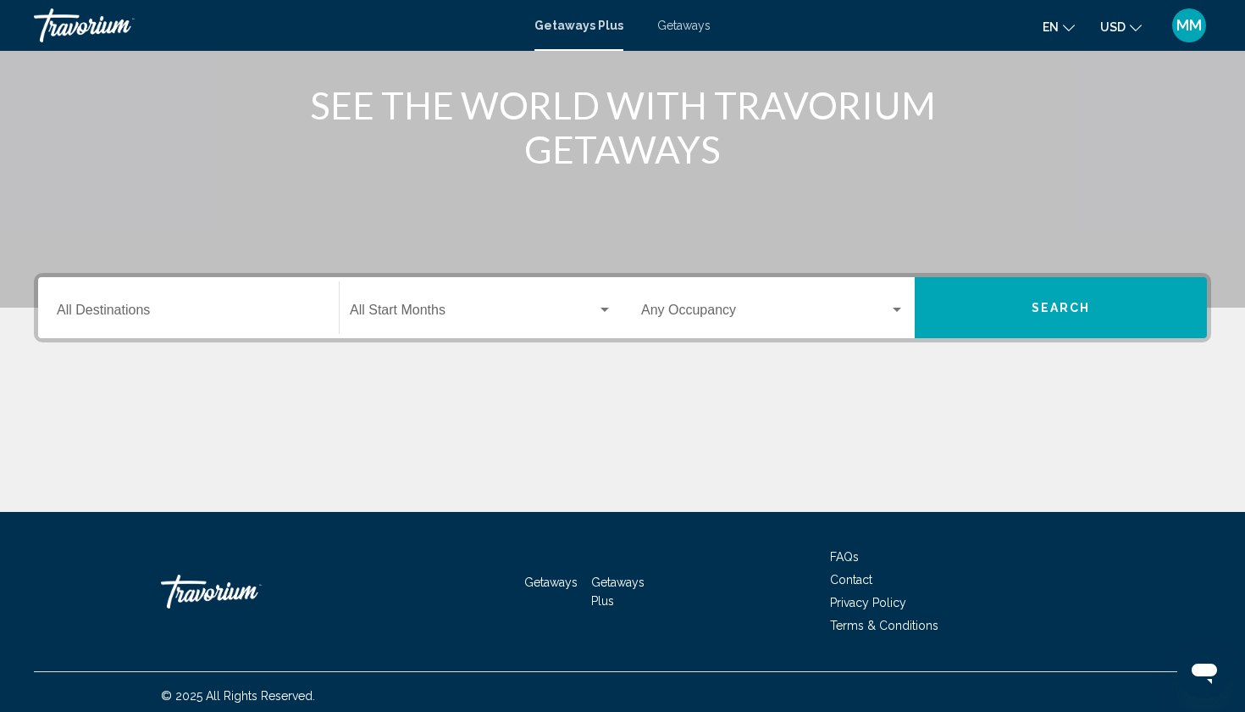
click at [198, 321] on div "Destination All Destinations" at bounding box center [188, 307] width 263 height 53
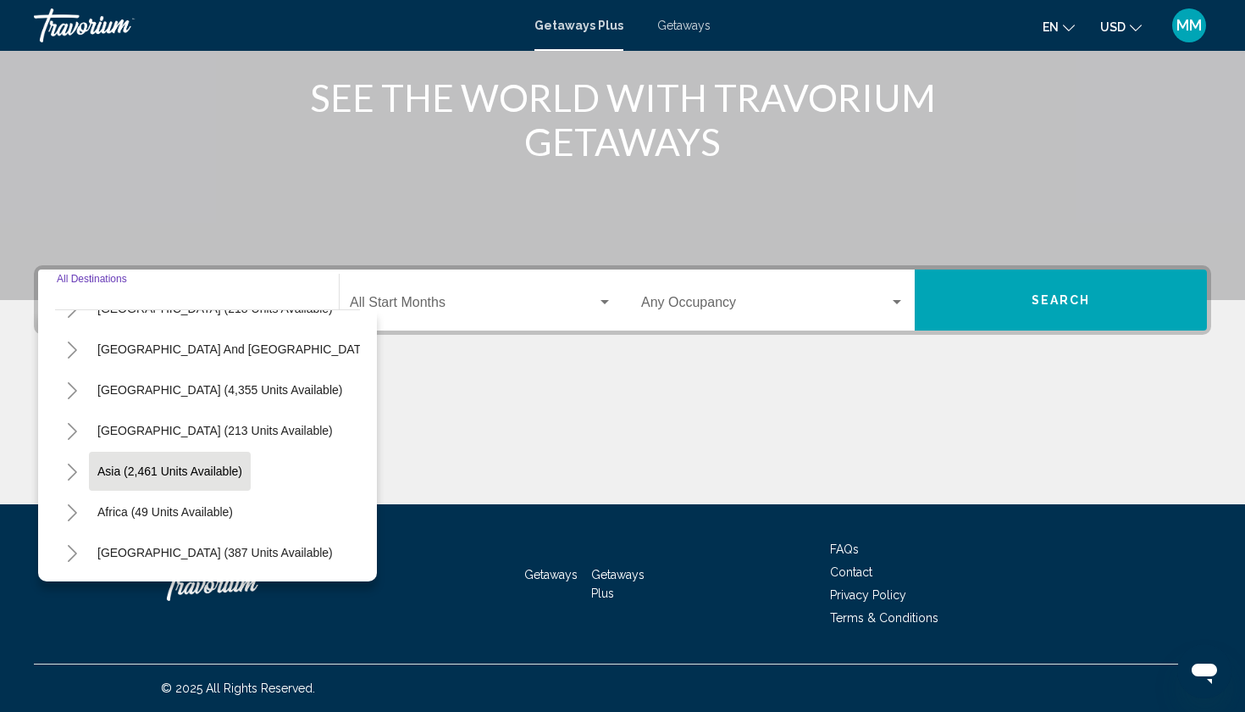
scroll to position [274, 0]
click at [222, 463] on button "Asia (2,461 units available)" at bounding box center [170, 471] width 162 height 39
type input "**********"
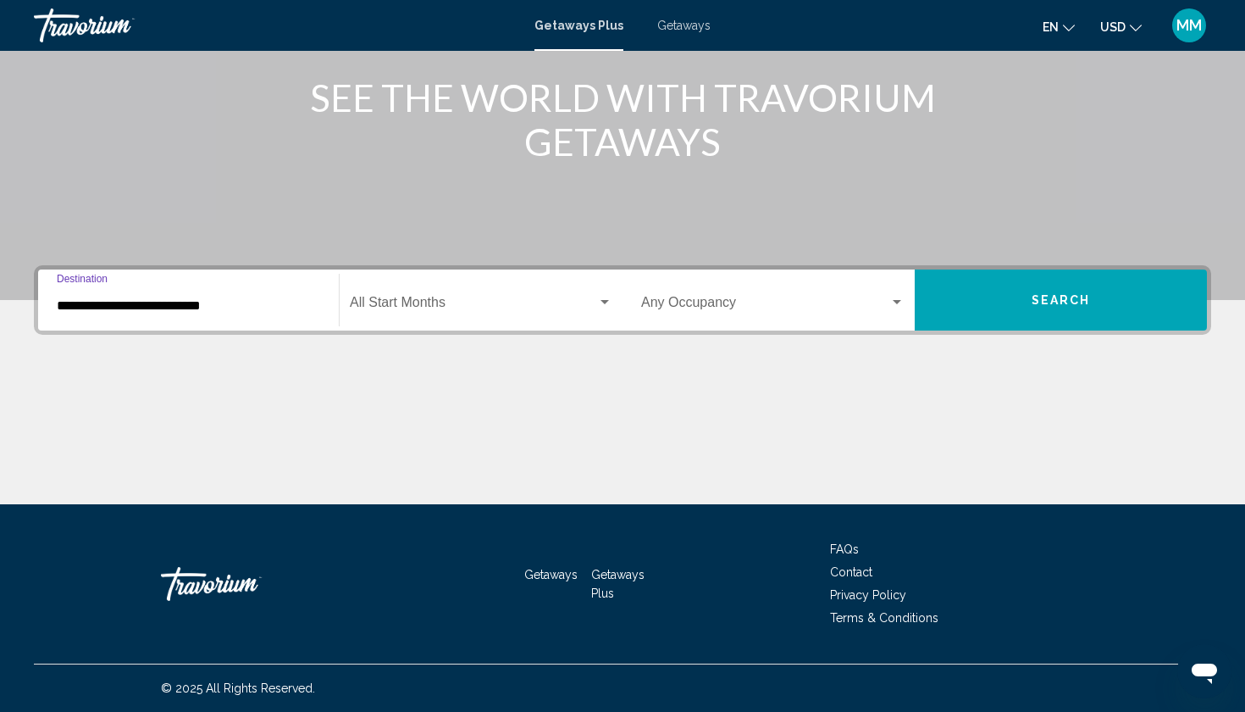
click at [428, 296] on div "Start Month All Start Months" at bounding box center [481, 300] width 263 height 53
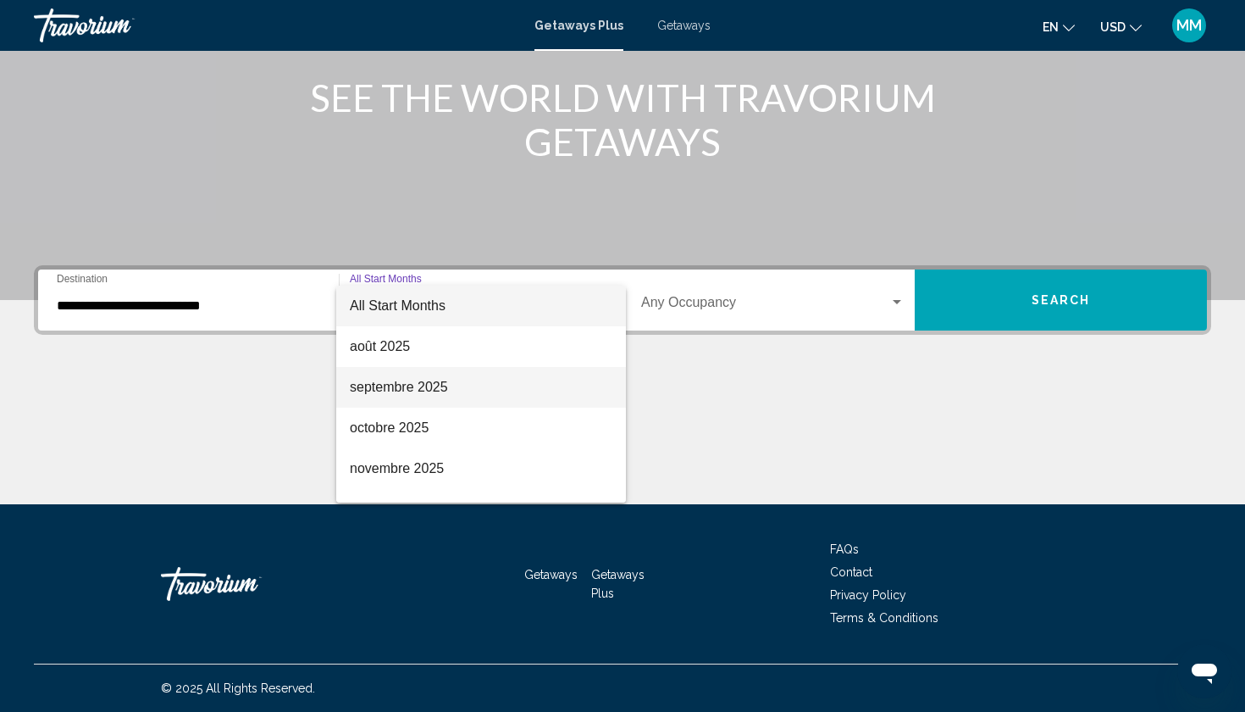
click at [426, 392] on span "septembre 2025" at bounding box center [481, 387] width 263 height 41
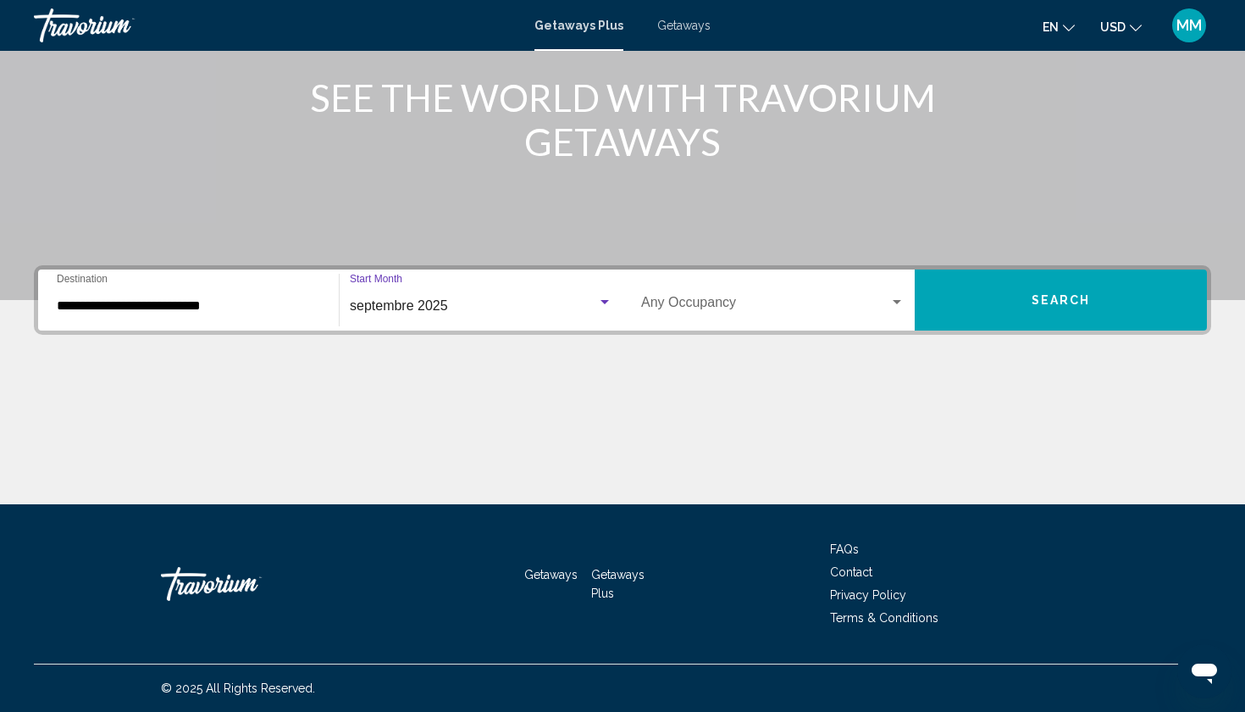
click at [845, 295] on div "Occupancy Any Occupancy" at bounding box center [772, 300] width 263 height 53
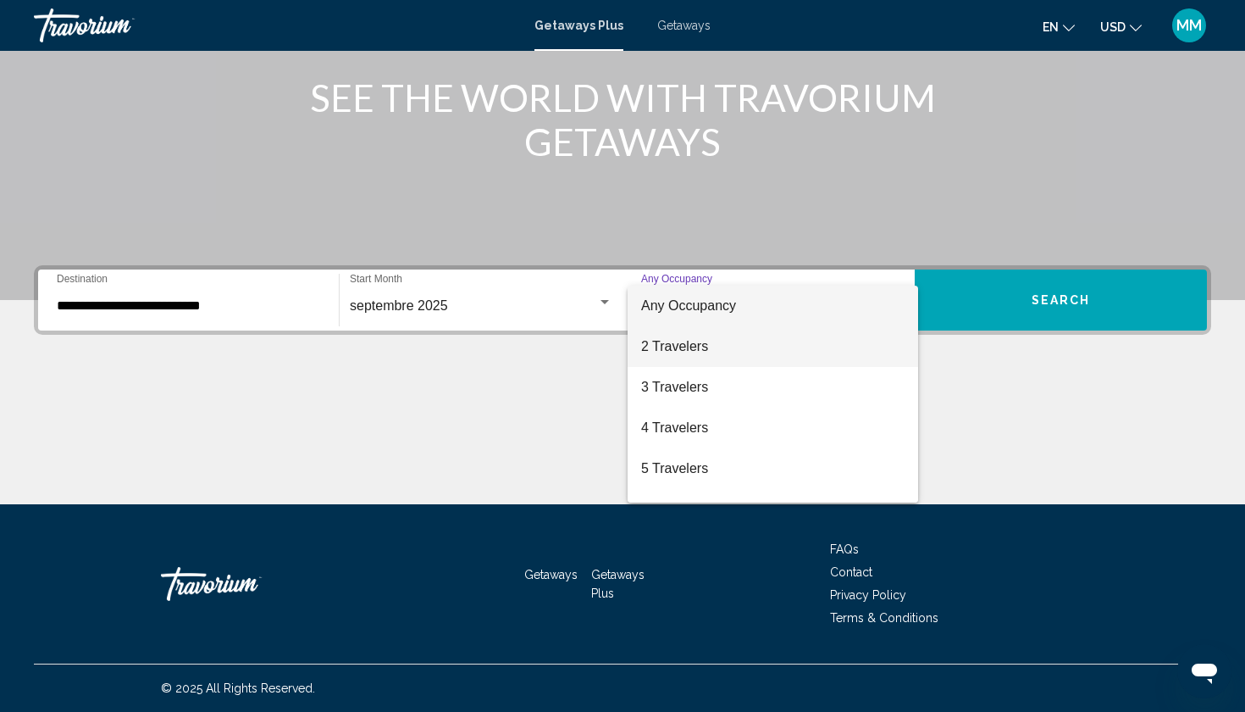
click at [805, 347] on span "2 Travelers" at bounding box center [772, 346] width 263 height 41
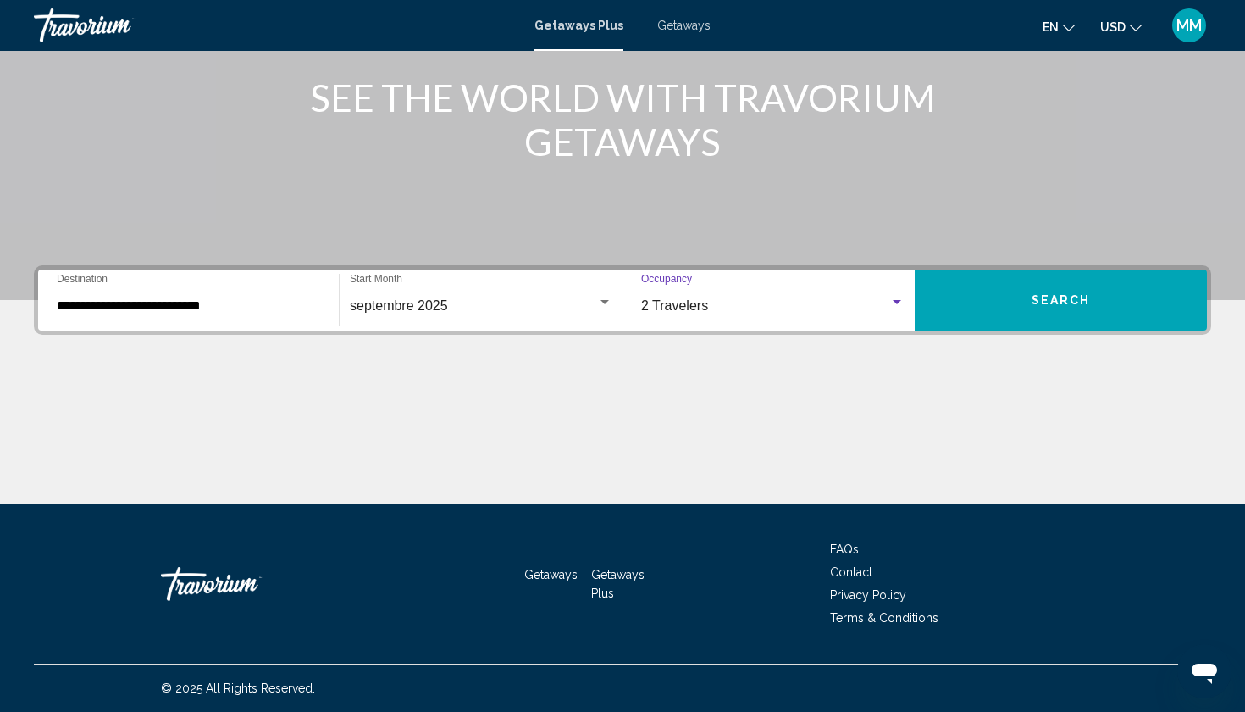
click at [1053, 304] on span "Search" at bounding box center [1061, 301] width 59 height 14
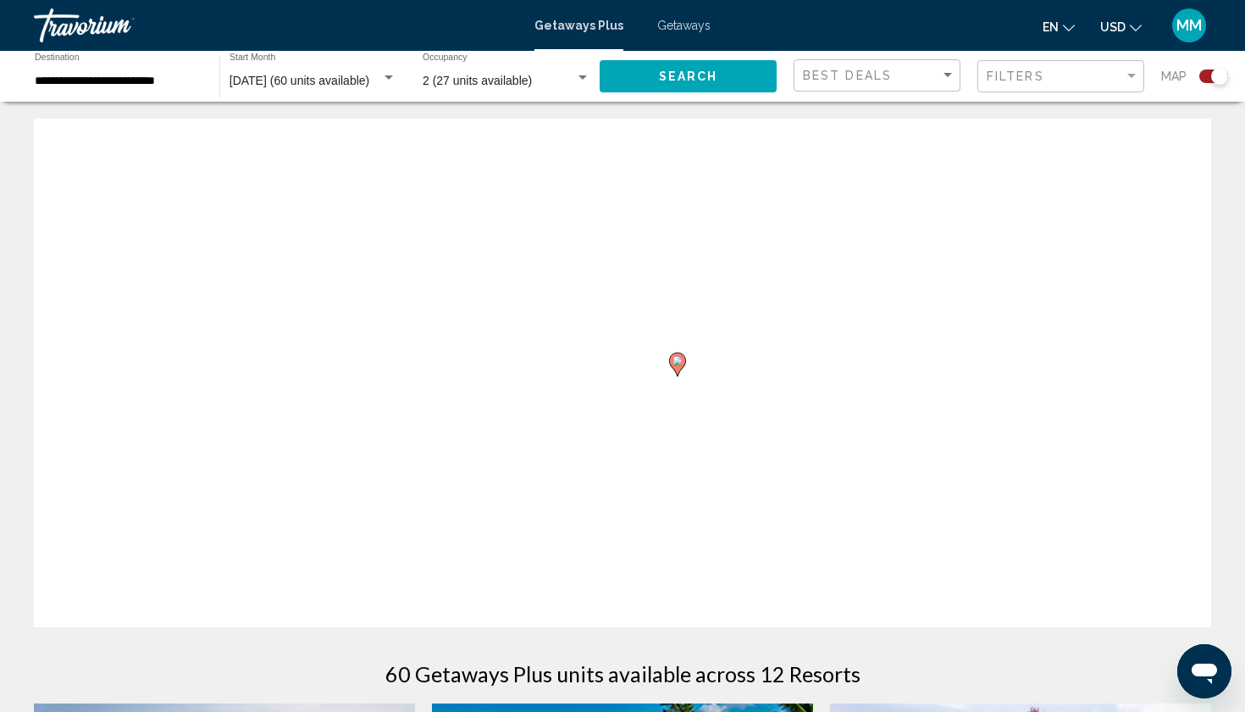
drag, startPoint x: 1053, startPoint y: 304, endPoint x: 511, endPoint y: 257, distance: 544.3
click at [511, 257] on div "Pour activer le glissement avec le clavier, appuyez sur Alt+Entrée. Une fois ce…" at bounding box center [623, 373] width 1178 height 508
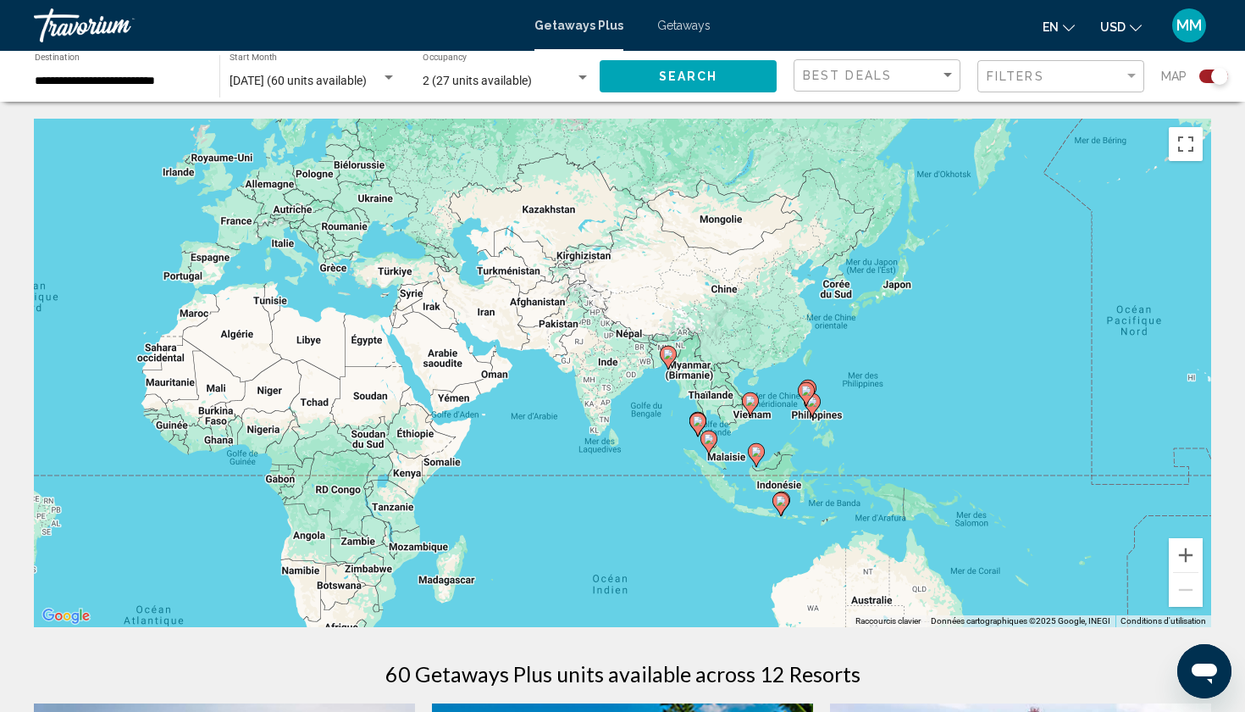
click at [778, 507] on icon "Main content" at bounding box center [780, 504] width 15 height 22
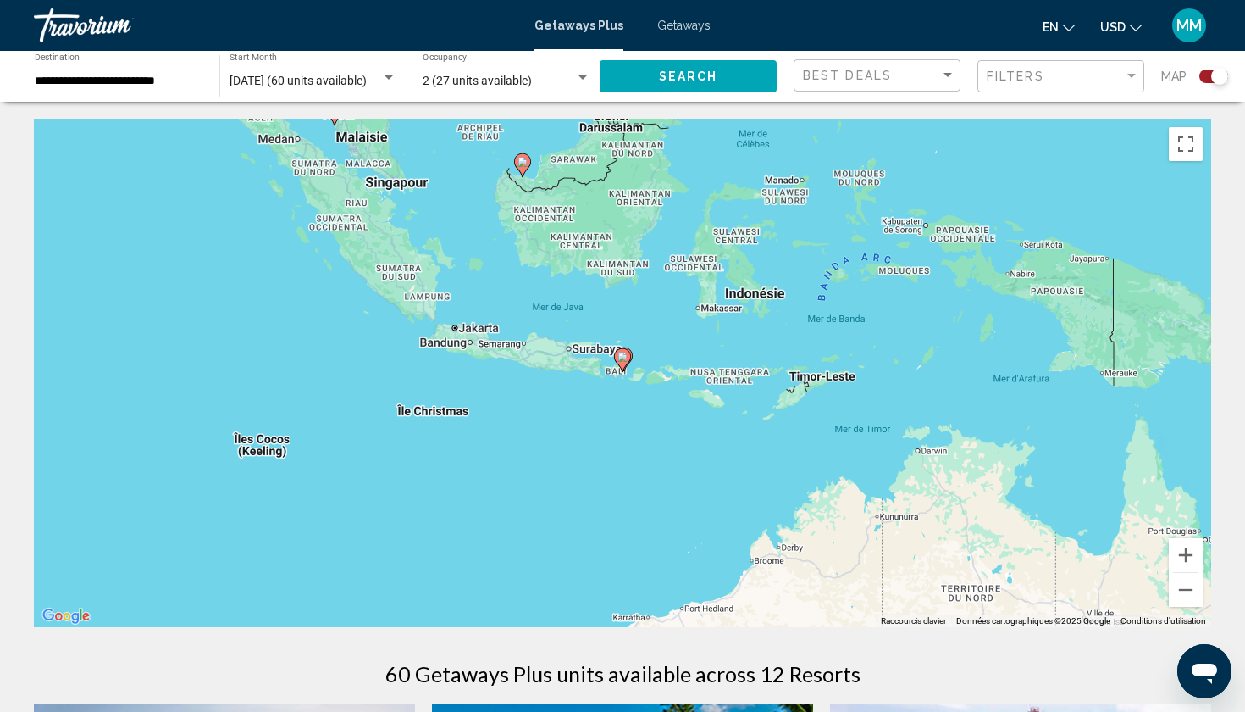
click at [628, 361] on icon "Main content" at bounding box center [622, 360] width 15 height 22
type input "**********"
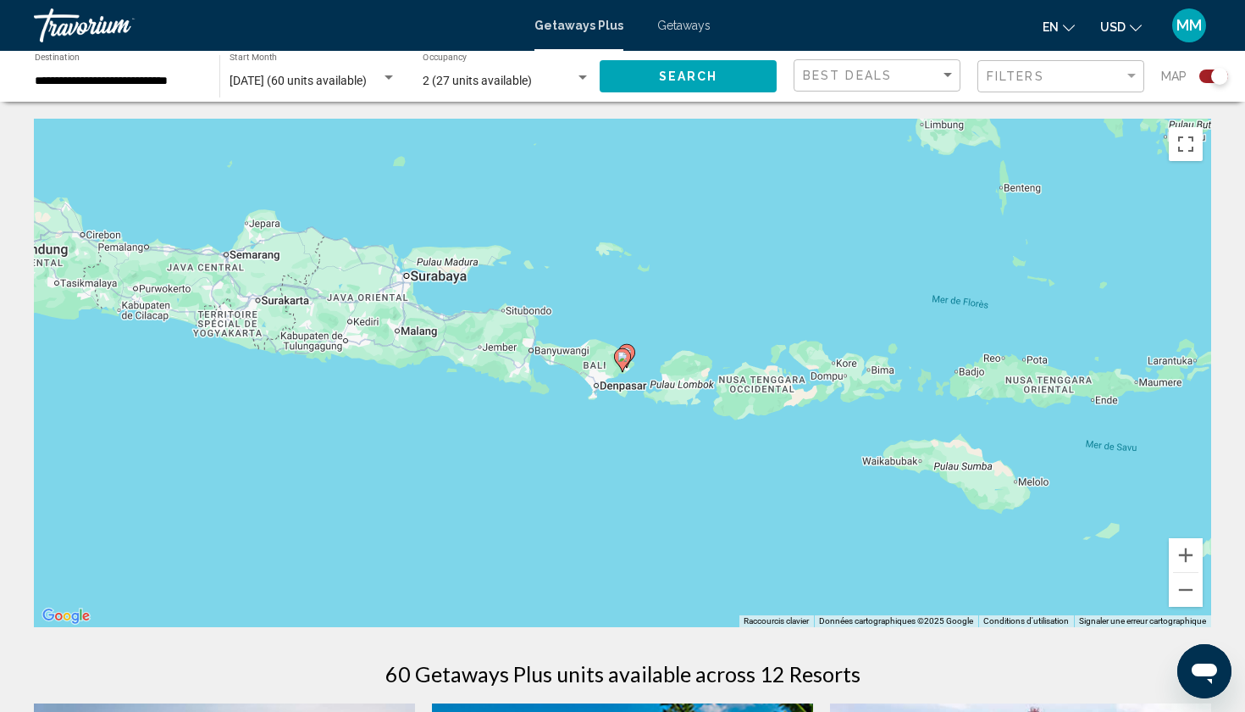
click at [630, 356] on icon "Main content" at bounding box center [622, 360] width 15 height 22
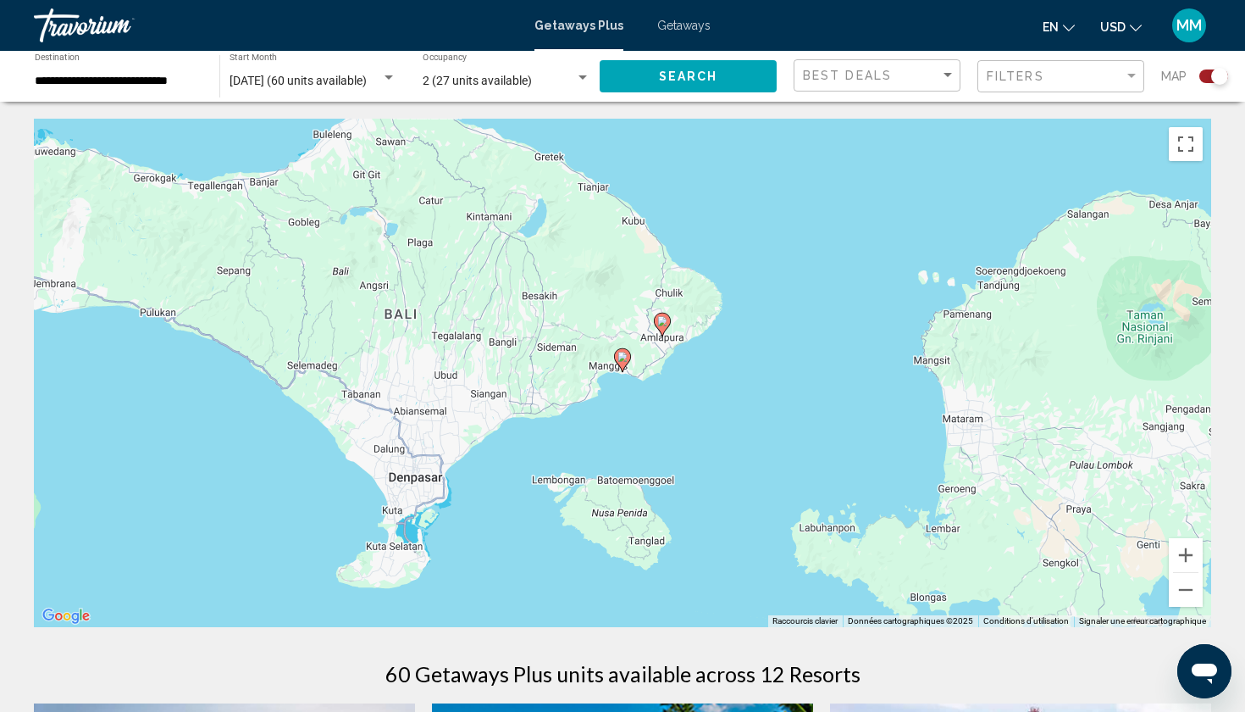
click at [627, 358] on image "Main content" at bounding box center [623, 357] width 10 height 10
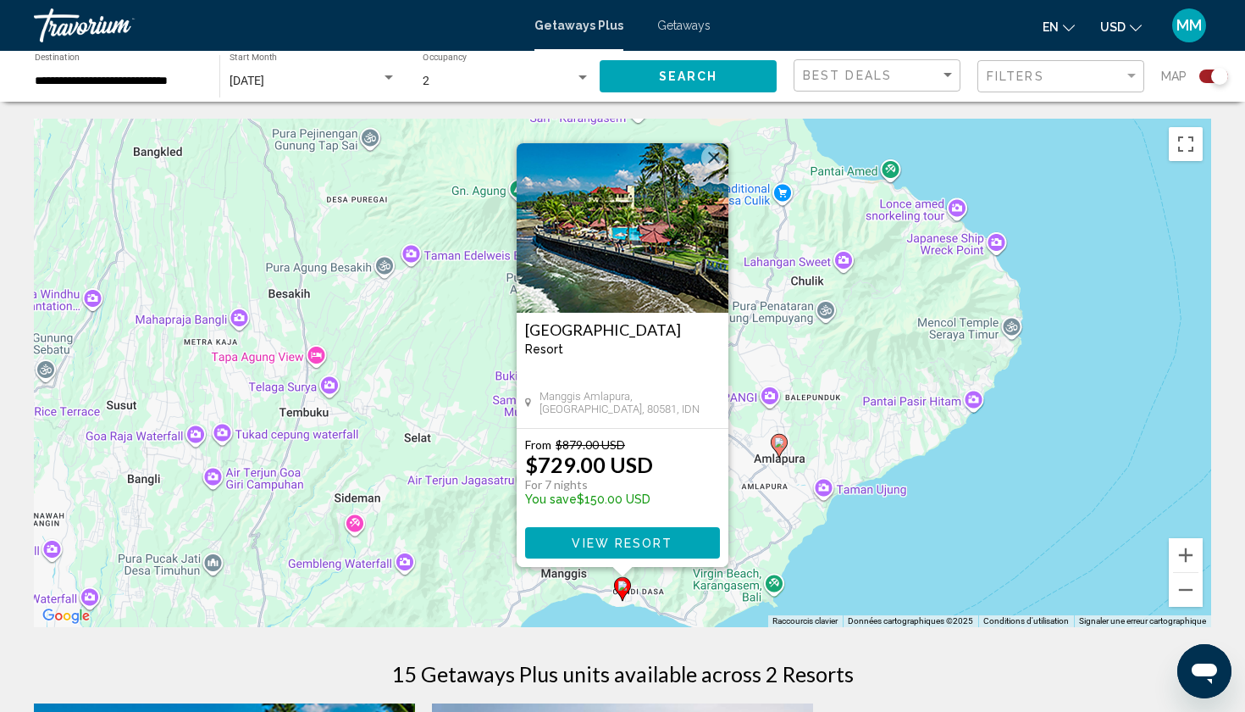
click at [781, 446] on image "Main content" at bounding box center [779, 442] width 10 height 10
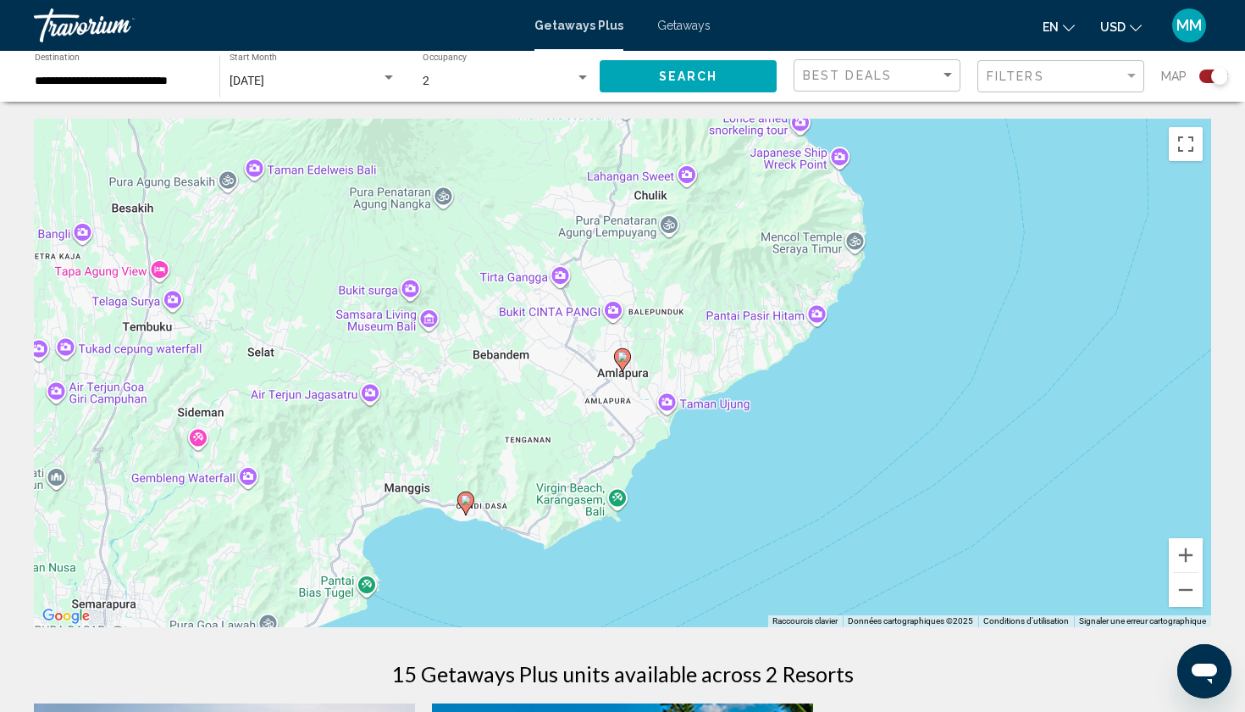
click at [629, 363] on icon "Main content" at bounding box center [622, 360] width 17 height 24
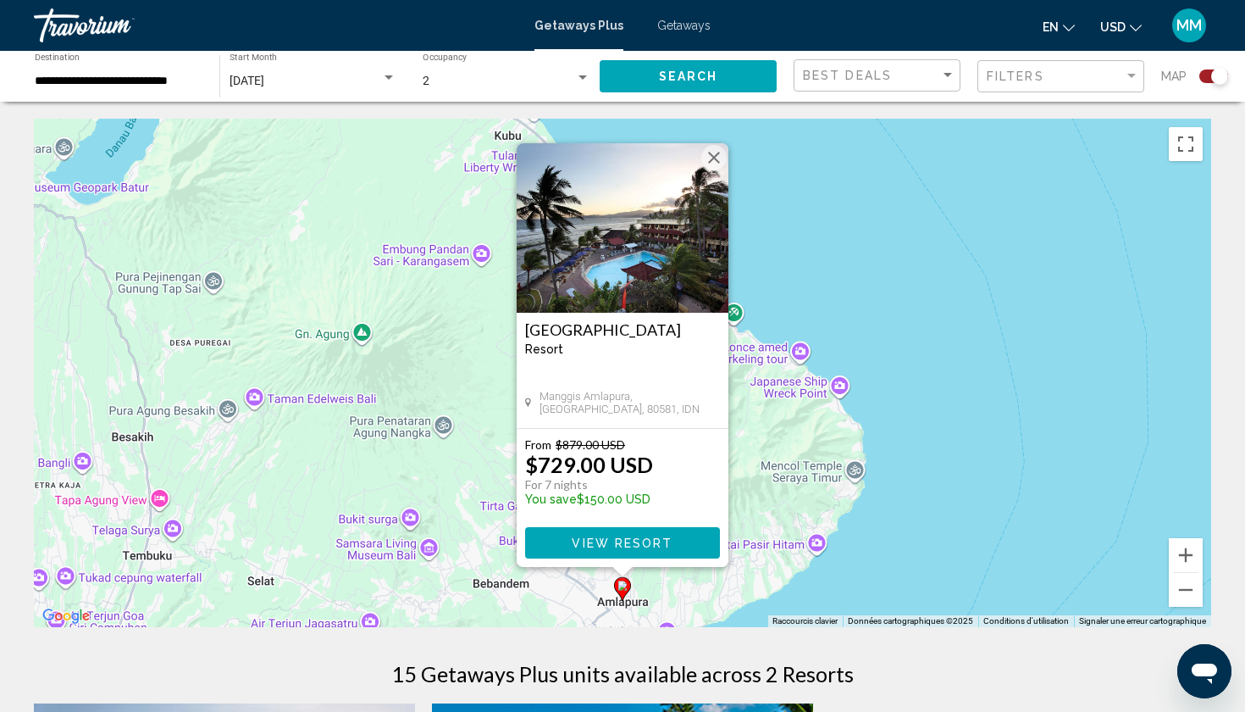
click at [703, 24] on span "Getaways" at bounding box center [683, 26] width 53 height 14
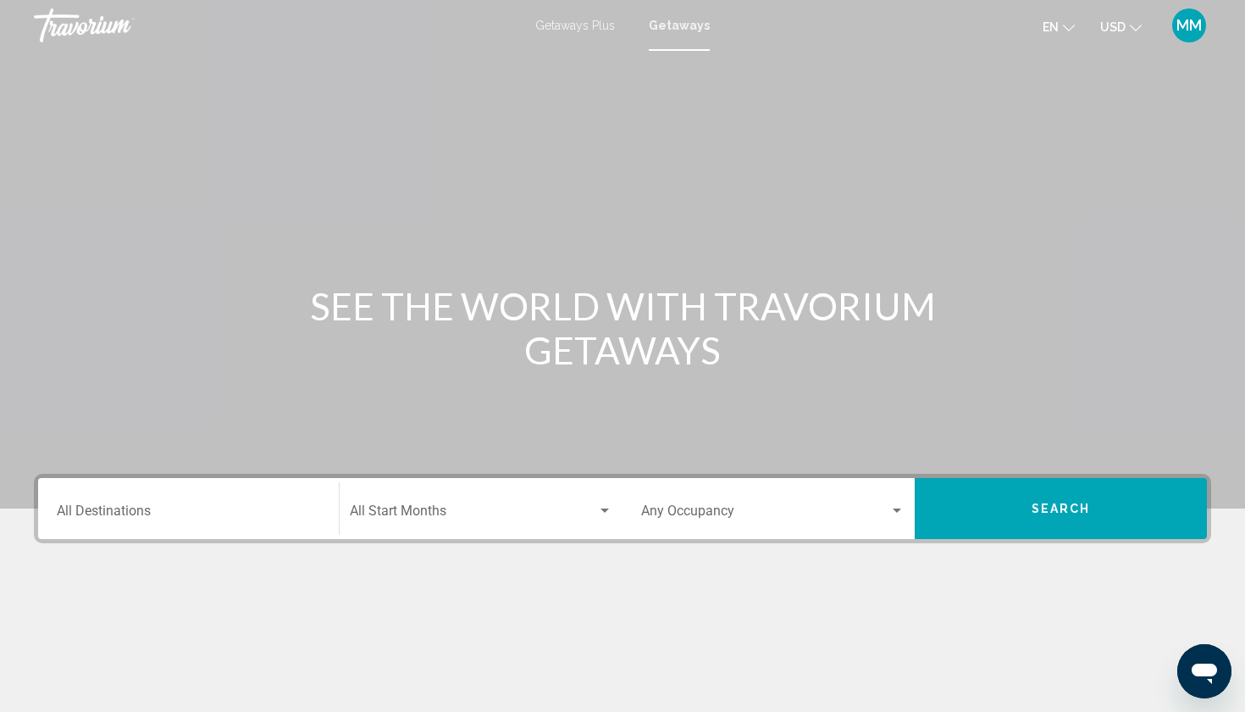
click at [236, 501] on div "Destination All Destinations" at bounding box center [188, 508] width 263 height 53
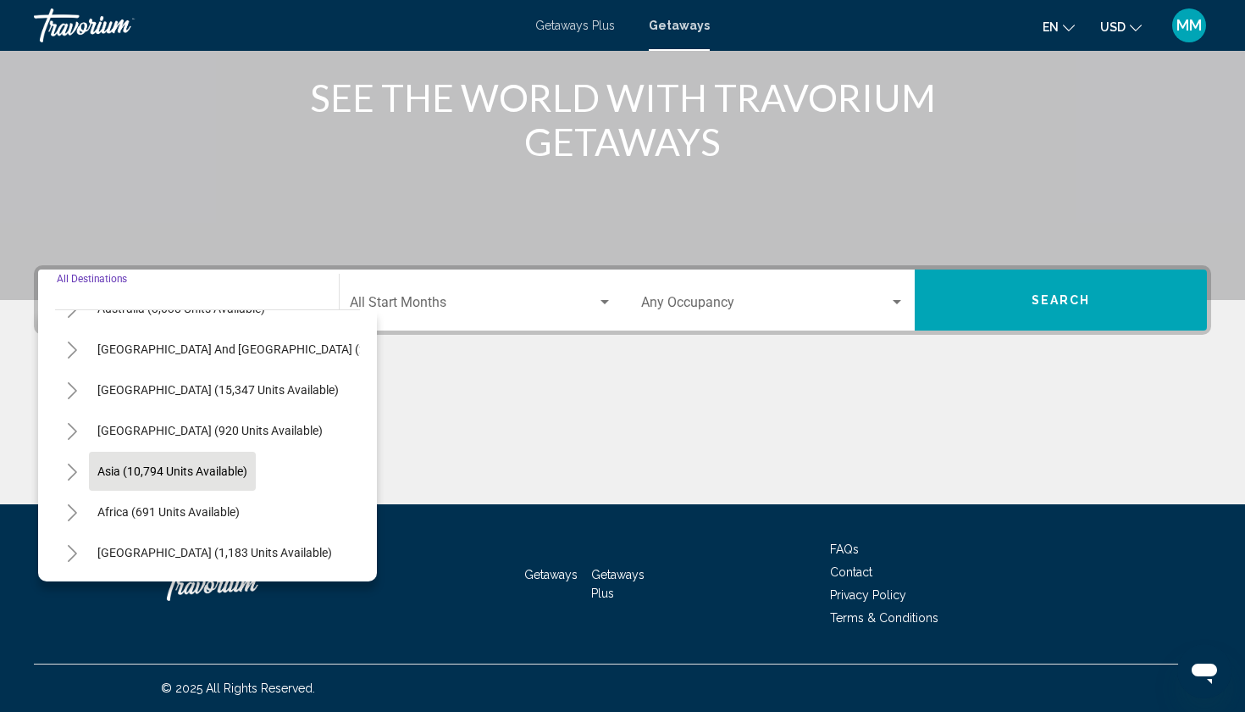
scroll to position [274, 0]
click at [231, 480] on button "Asia (10,794 units available)" at bounding box center [172, 471] width 167 height 39
type input "**********"
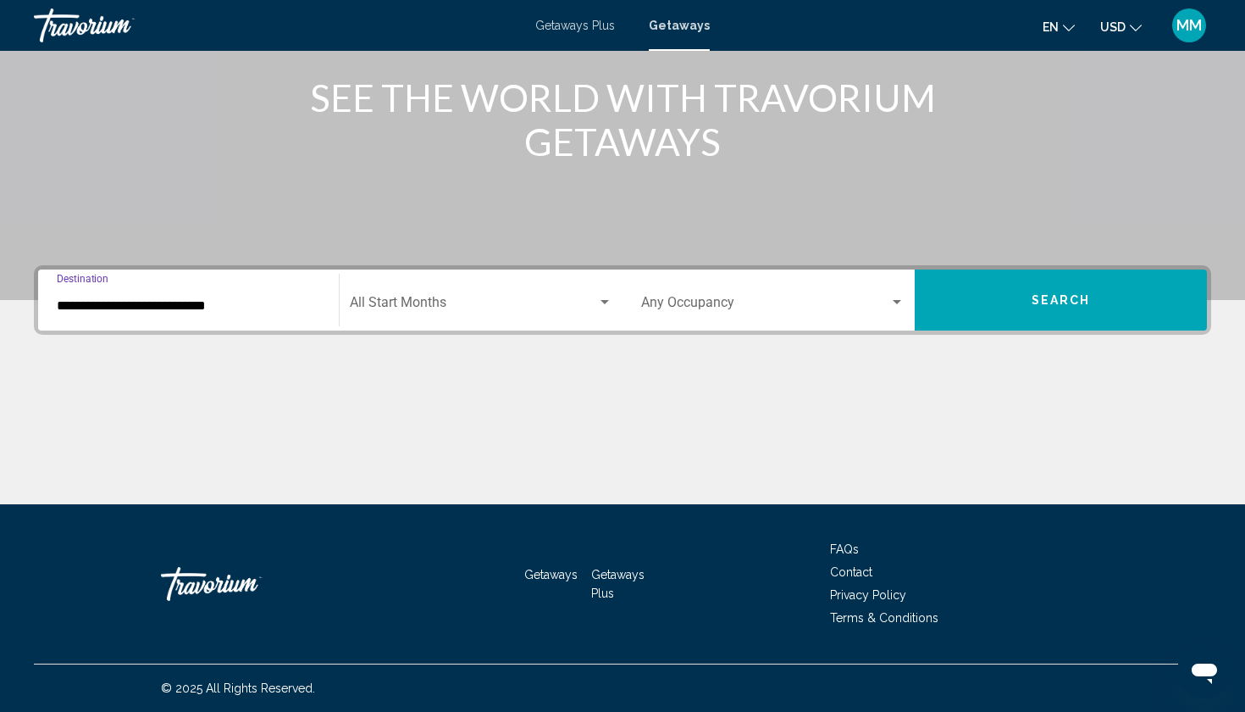
click at [432, 319] on div "Start Month All Start Months" at bounding box center [481, 300] width 263 height 53
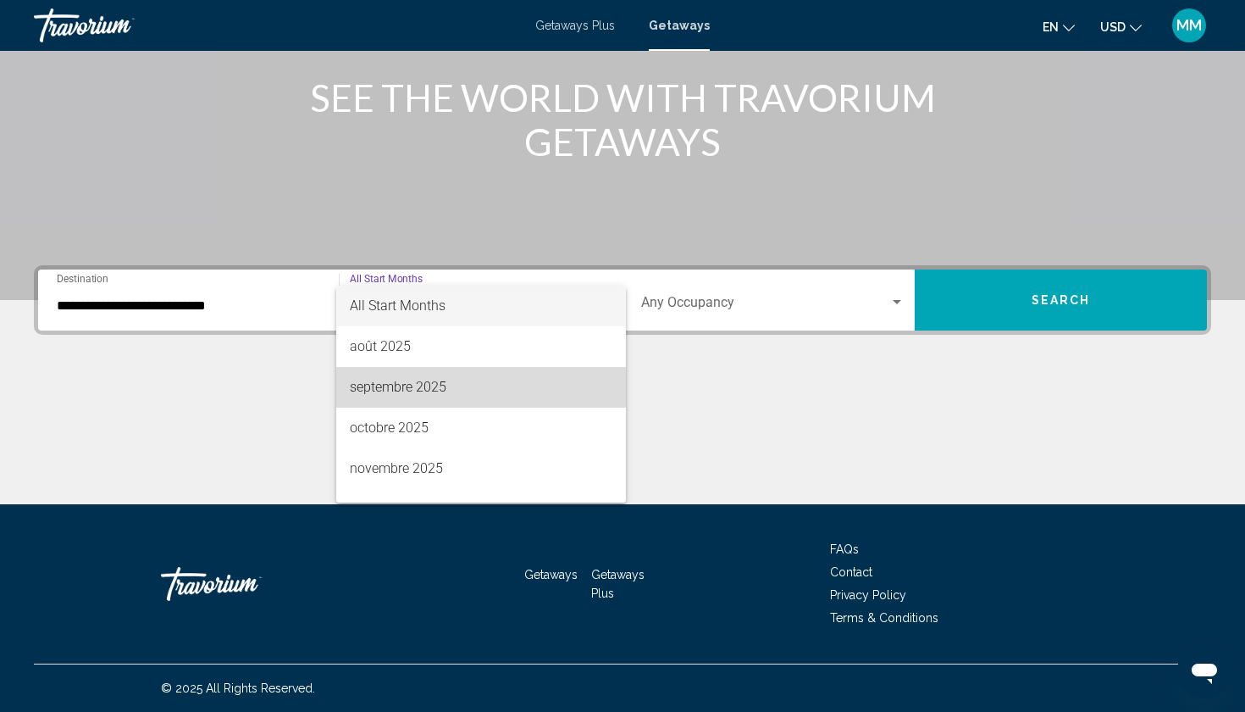
click at [412, 369] on span "septembre 2025" at bounding box center [481, 387] width 263 height 41
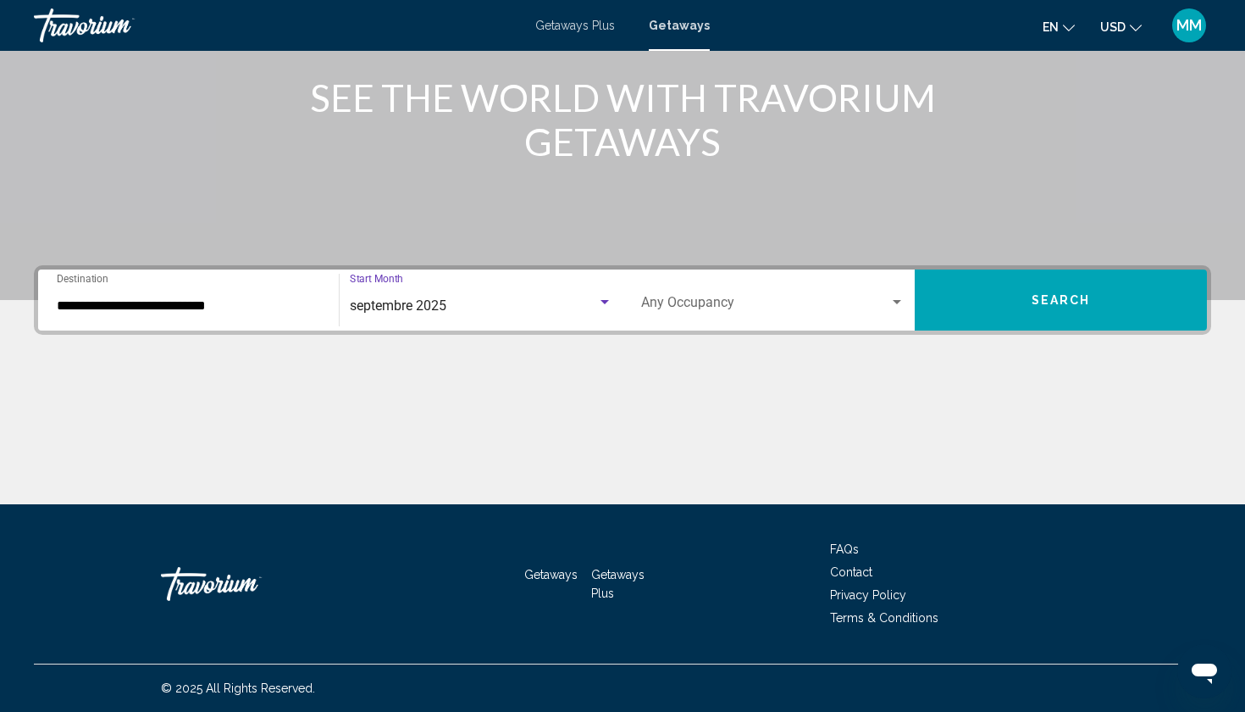
click at [696, 302] on span "Search widget" at bounding box center [765, 305] width 248 height 15
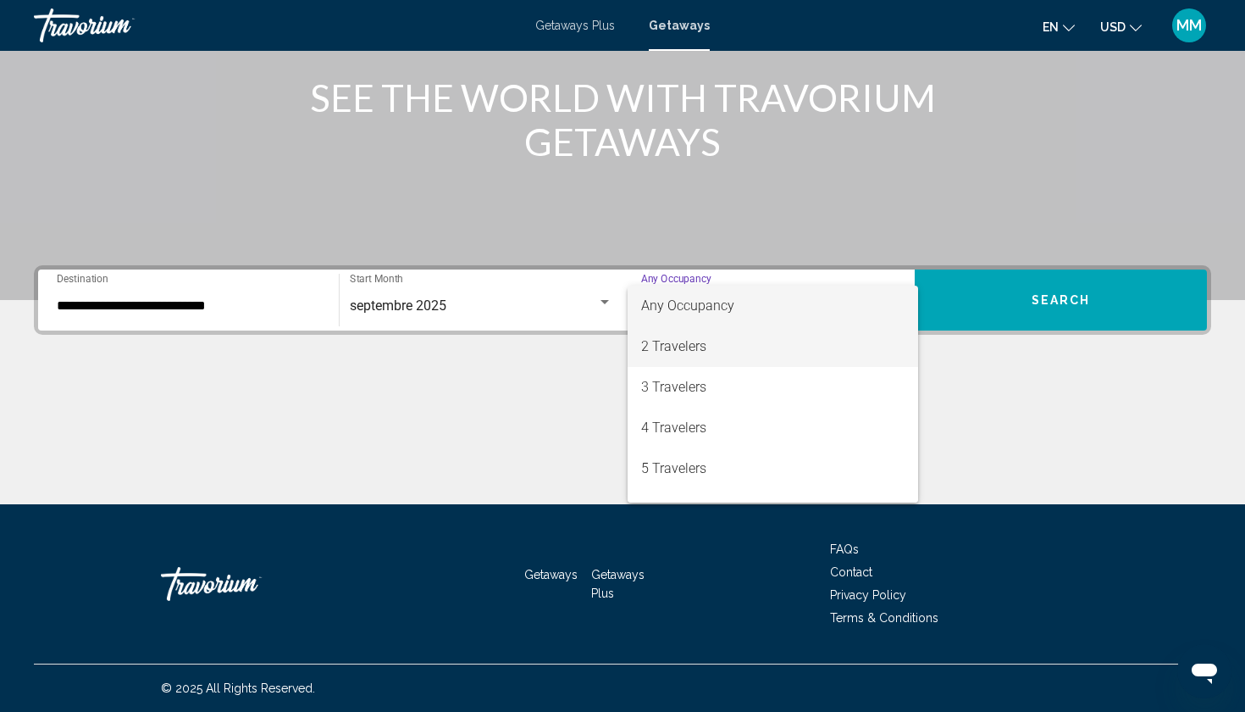
click at [701, 347] on span "2 Travelers" at bounding box center [772, 346] width 263 height 41
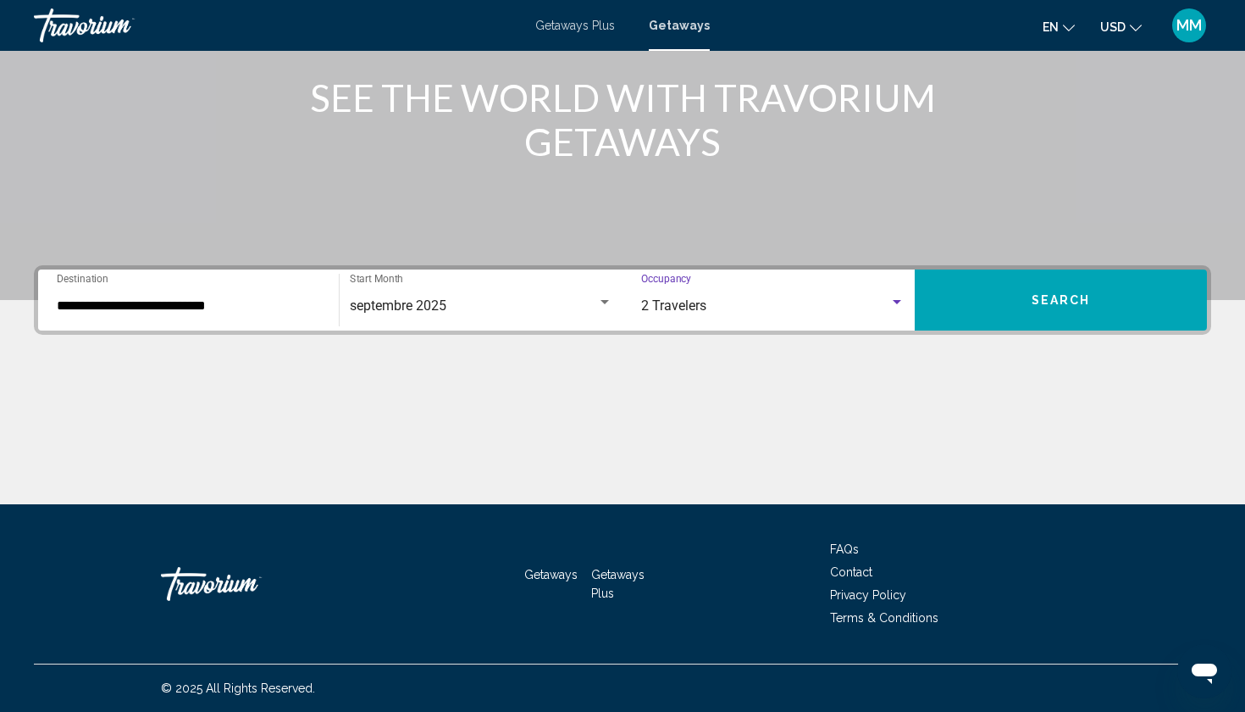
click at [987, 297] on button "Search" at bounding box center [1061, 299] width 292 height 61
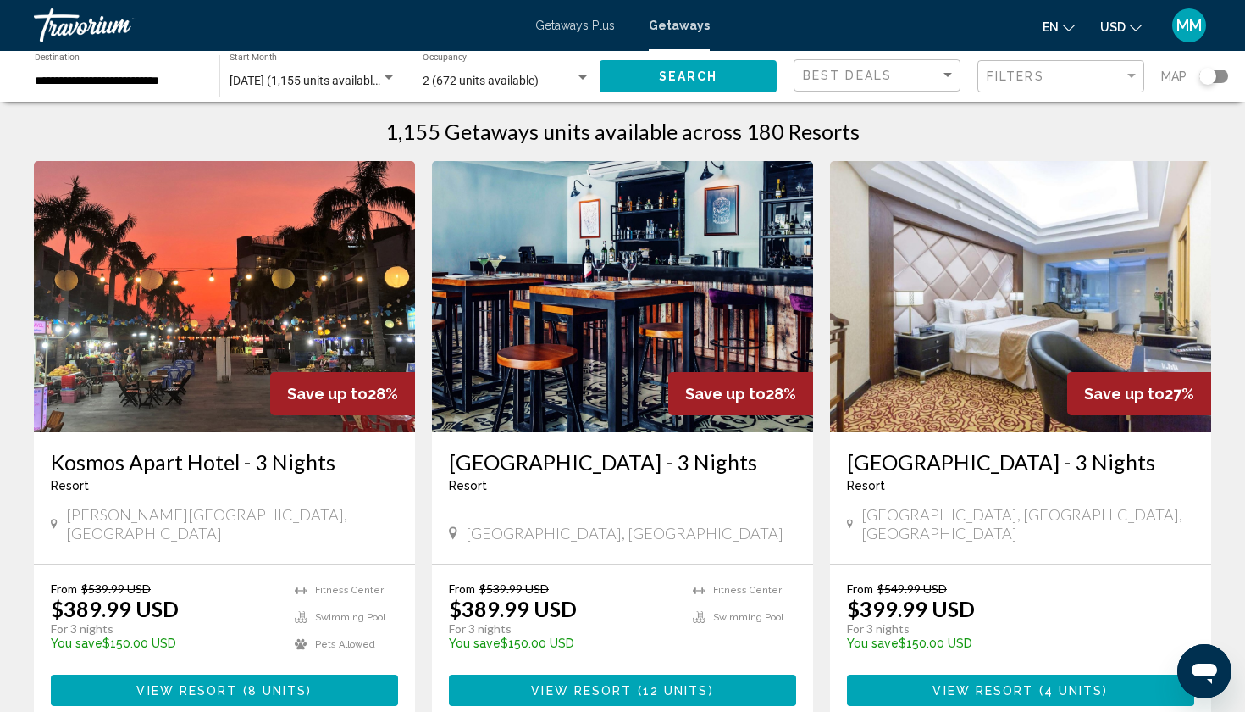
scroll to position [18, 0]
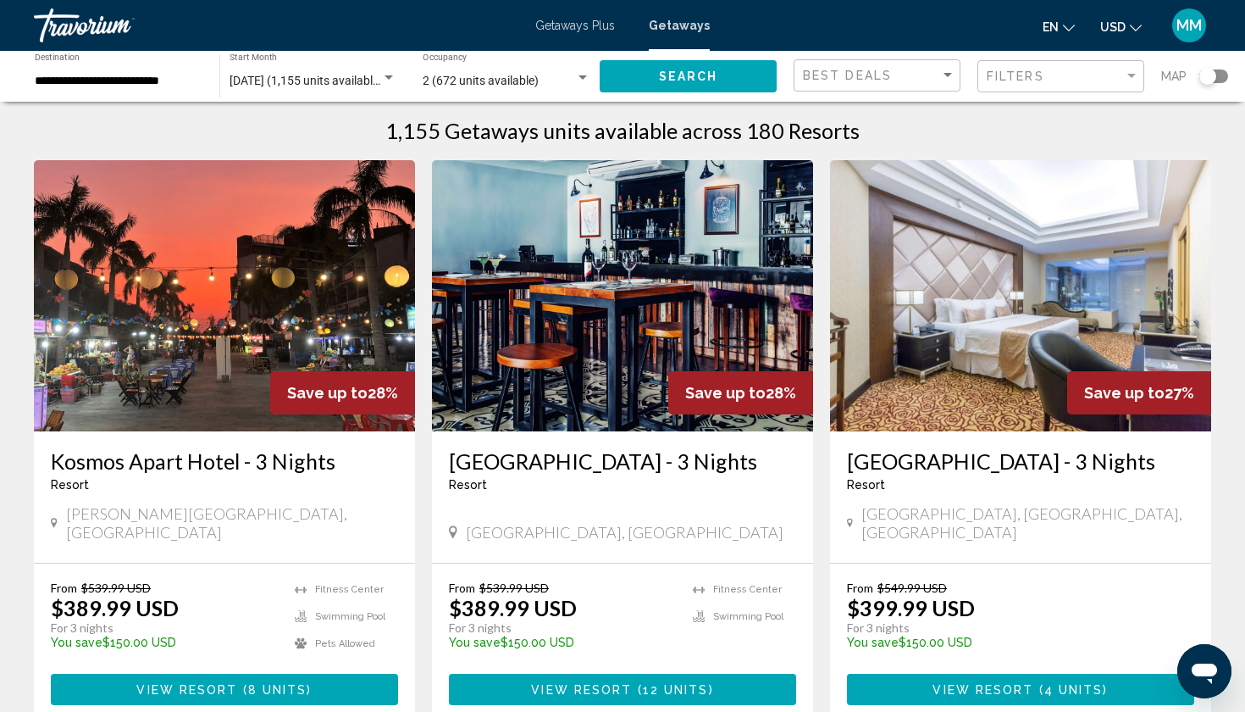
click at [1211, 78] on div "Search widget" at bounding box center [1208, 76] width 17 height 17
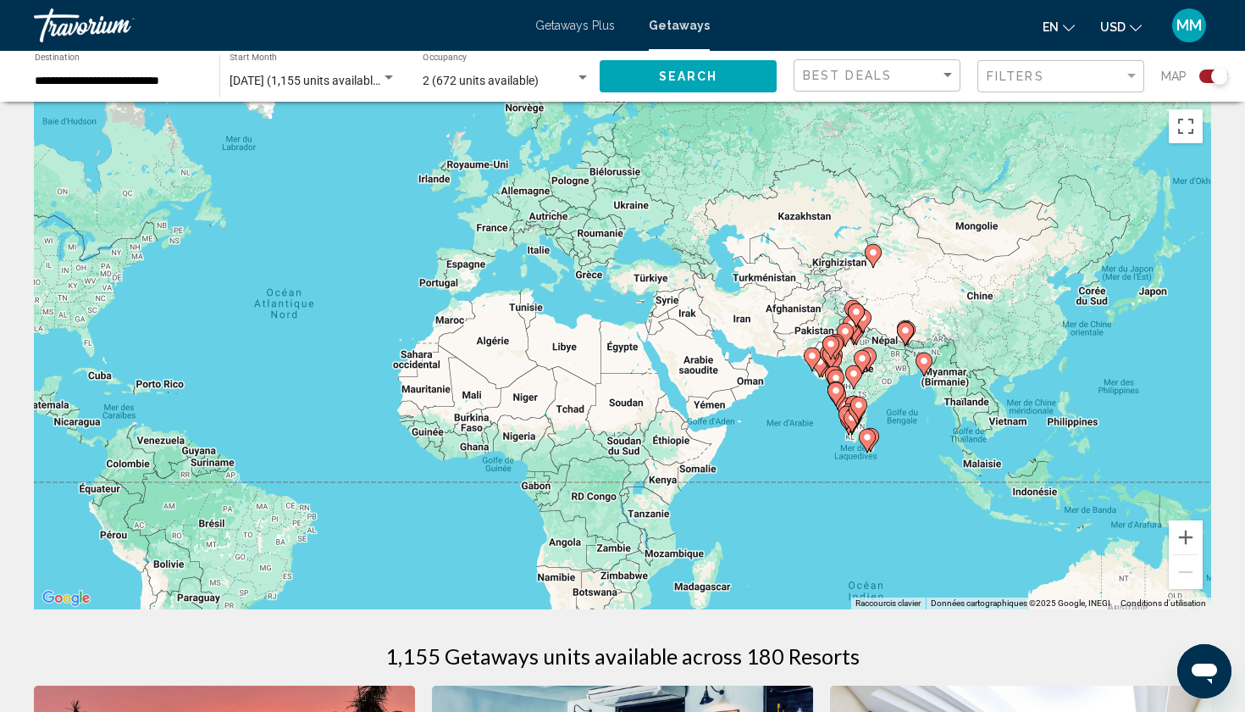
drag, startPoint x: 1100, startPoint y: 418, endPoint x: 798, endPoint y: 386, distance: 304.1
click at [798, 389] on div "Pour activer le glissement avec le clavier, appuyez sur Alt+Entrée. Une fois ce…" at bounding box center [623, 355] width 1178 height 508
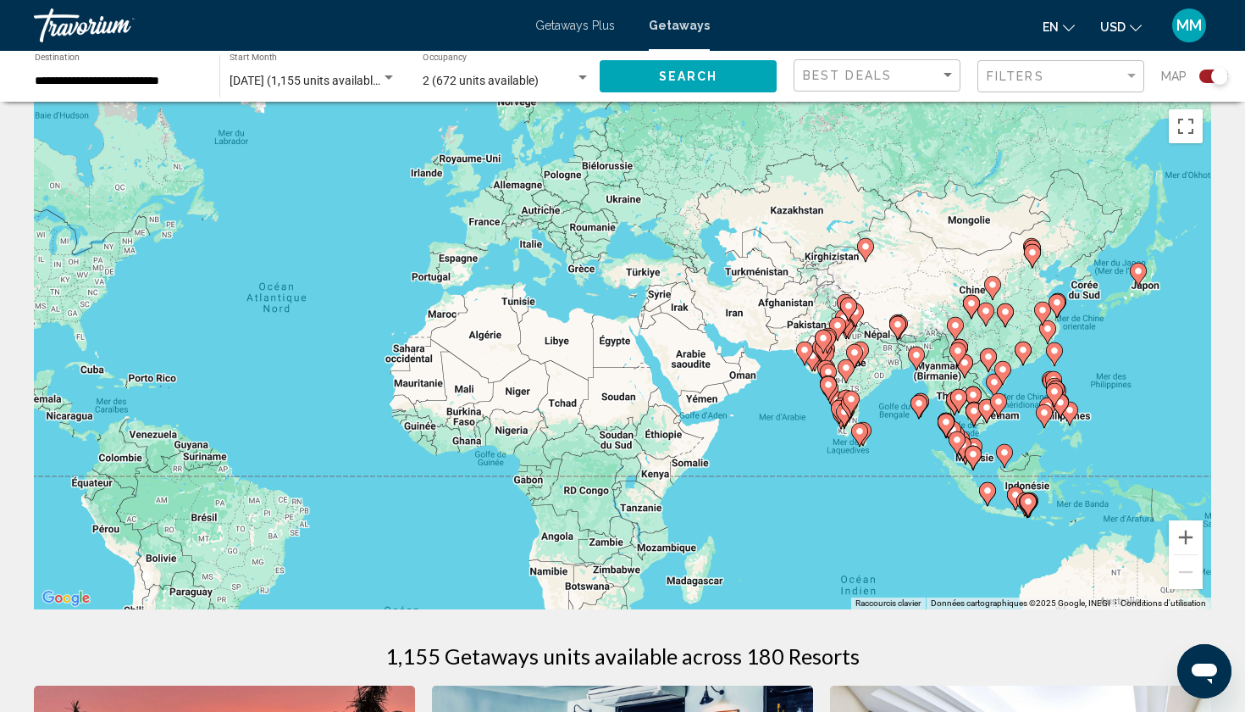
click at [1031, 504] on image "Main content" at bounding box center [1028, 501] width 10 height 10
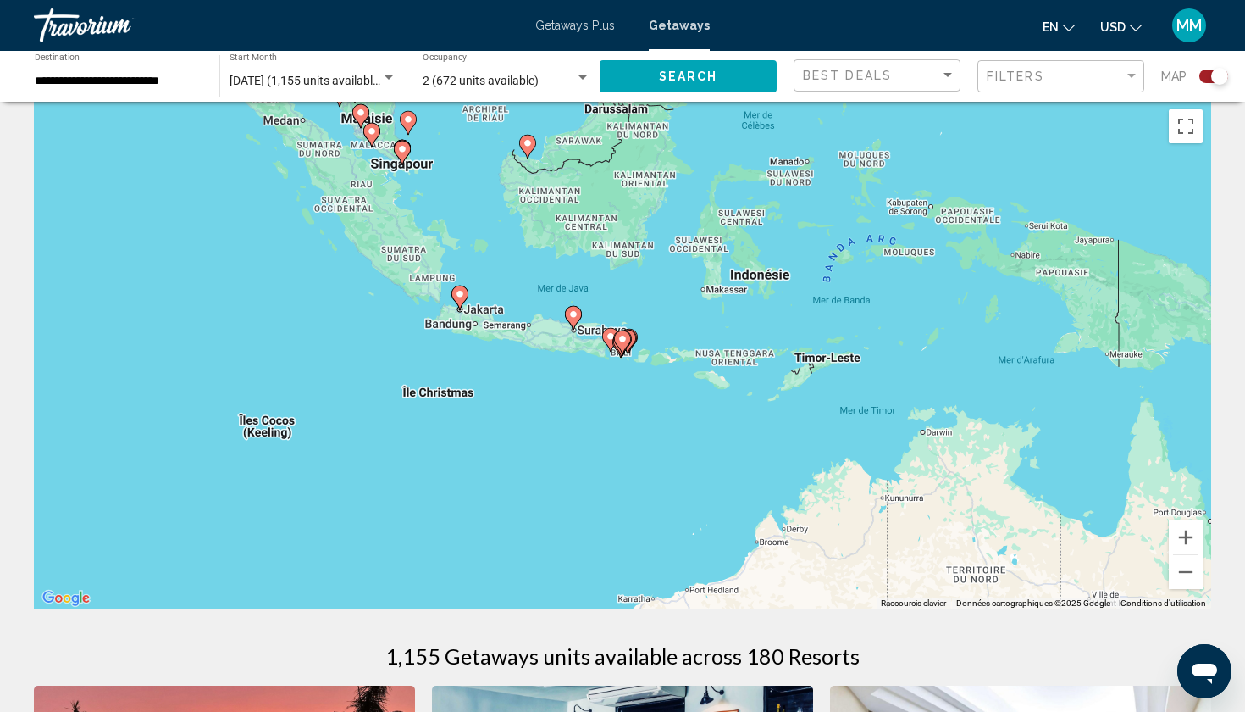
click at [614, 341] on gmp-advanced-marker "Main content" at bounding box center [622, 342] width 17 height 25
type input "**********"
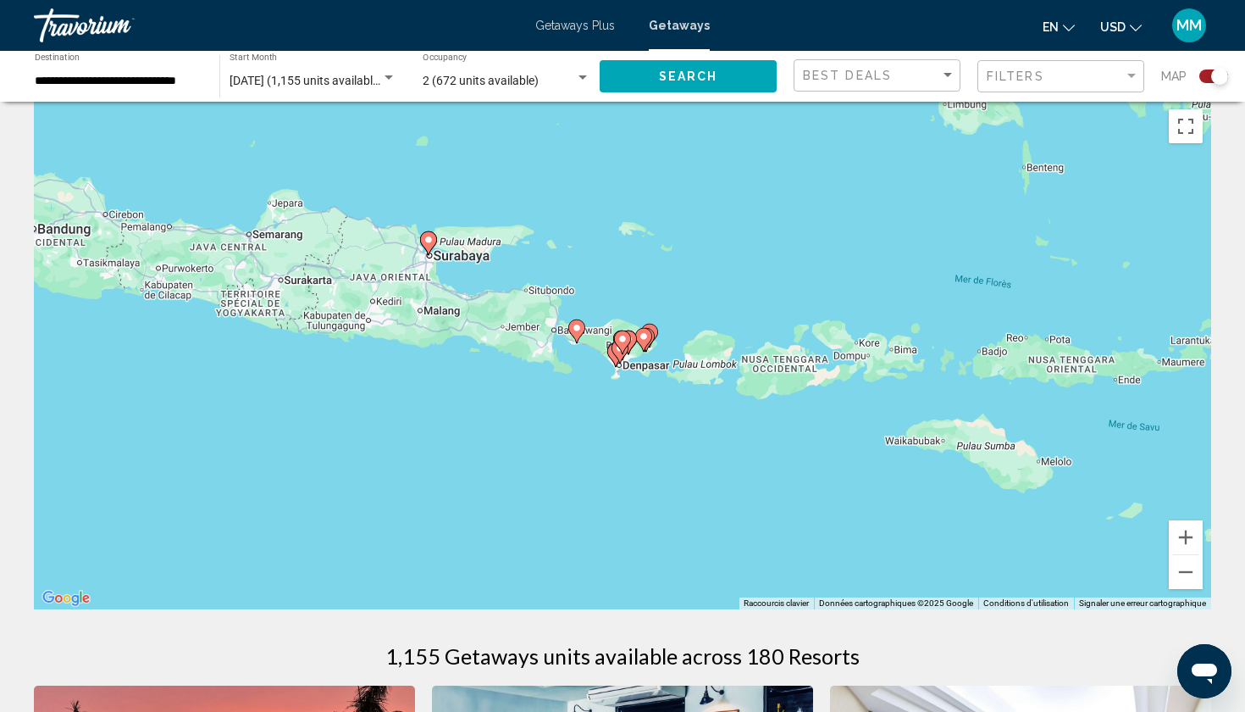
click at [614, 341] on gmp-advanced-marker "Main content" at bounding box center [622, 342] width 17 height 25
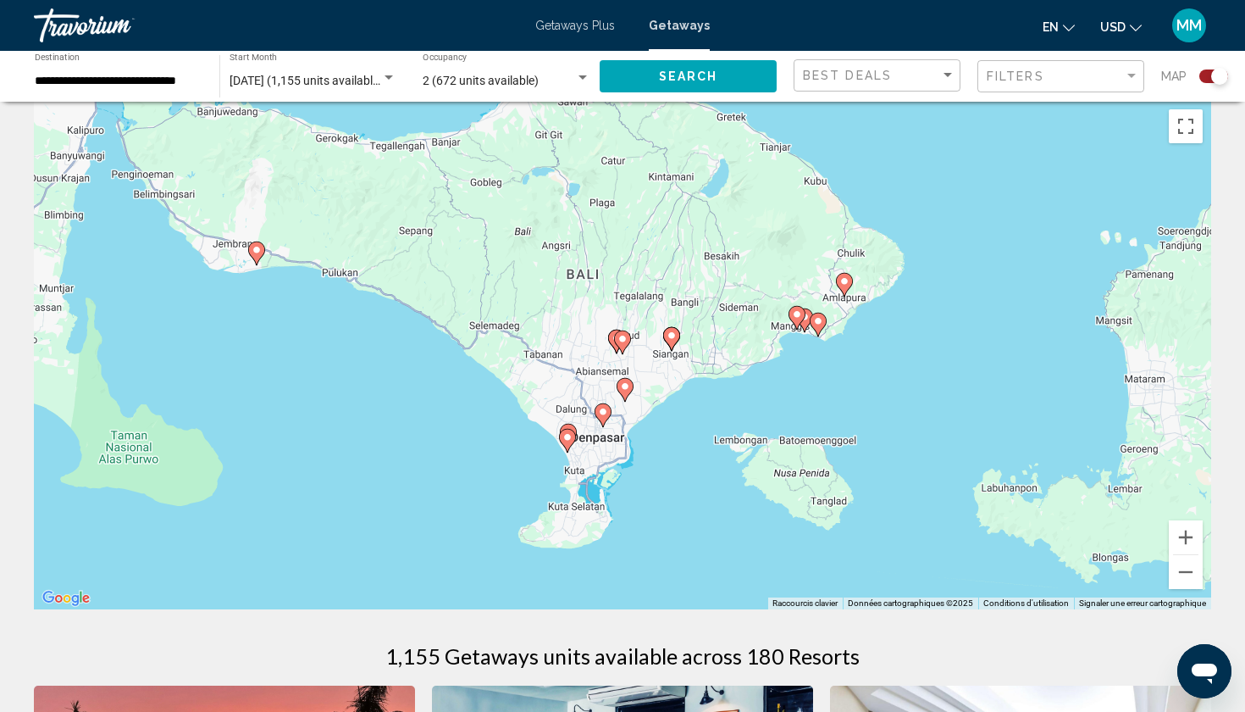
click at [570, 445] on icon "Main content" at bounding box center [567, 441] width 15 height 22
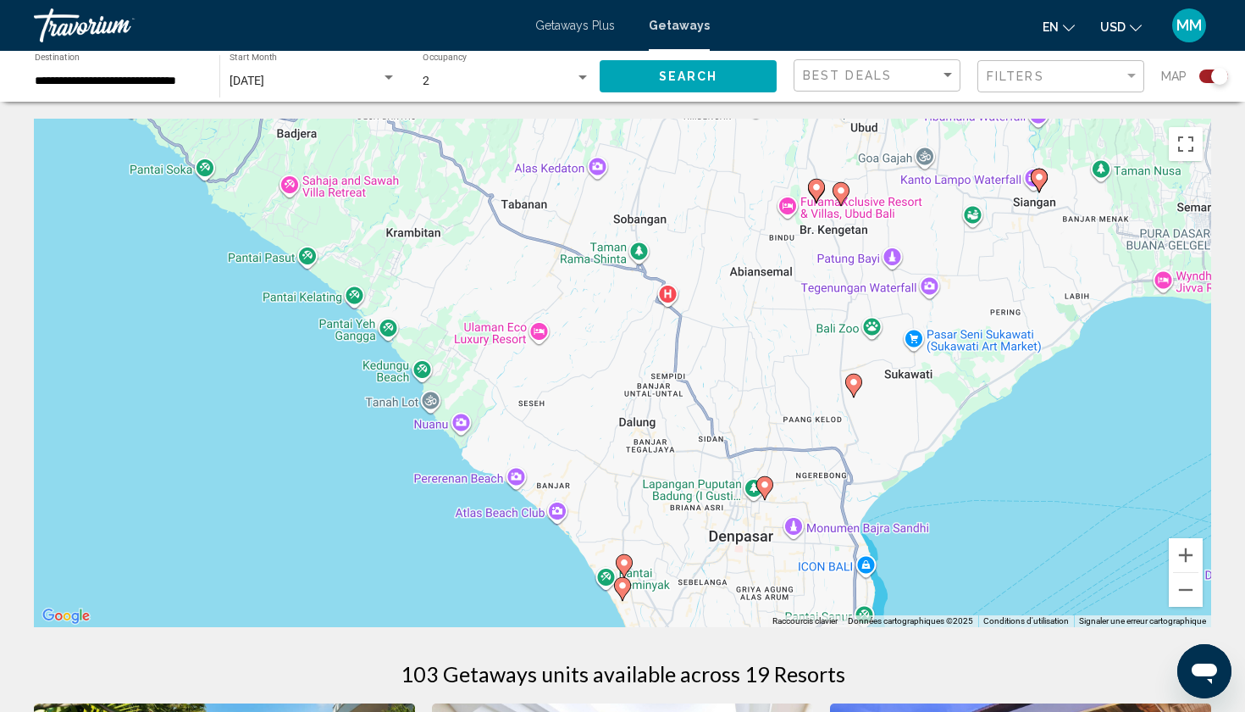
click at [623, 584] on image "Main content" at bounding box center [623, 585] width 10 height 10
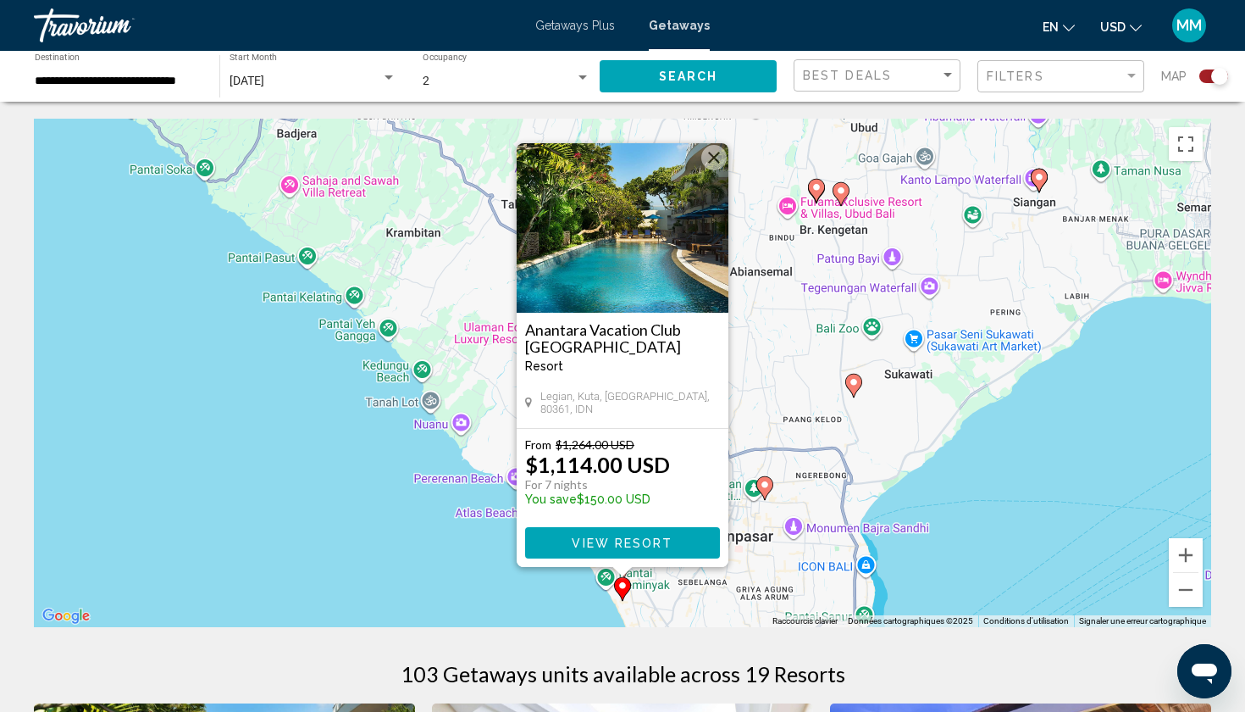
click at [513, 576] on div "Pour activer le glissement avec le clavier, appuyez sur Alt+Entrée. Une fois ce…" at bounding box center [623, 373] width 1178 height 508
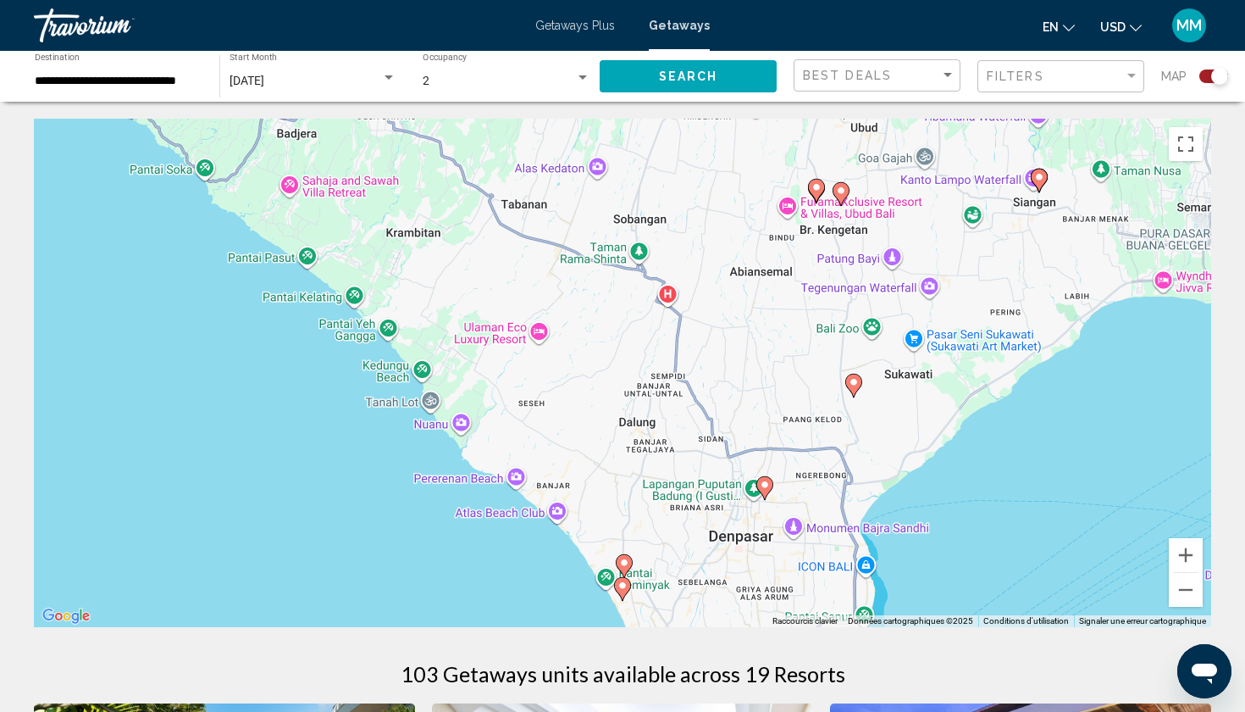
click at [625, 564] on image "Main content" at bounding box center [624, 562] width 10 height 10
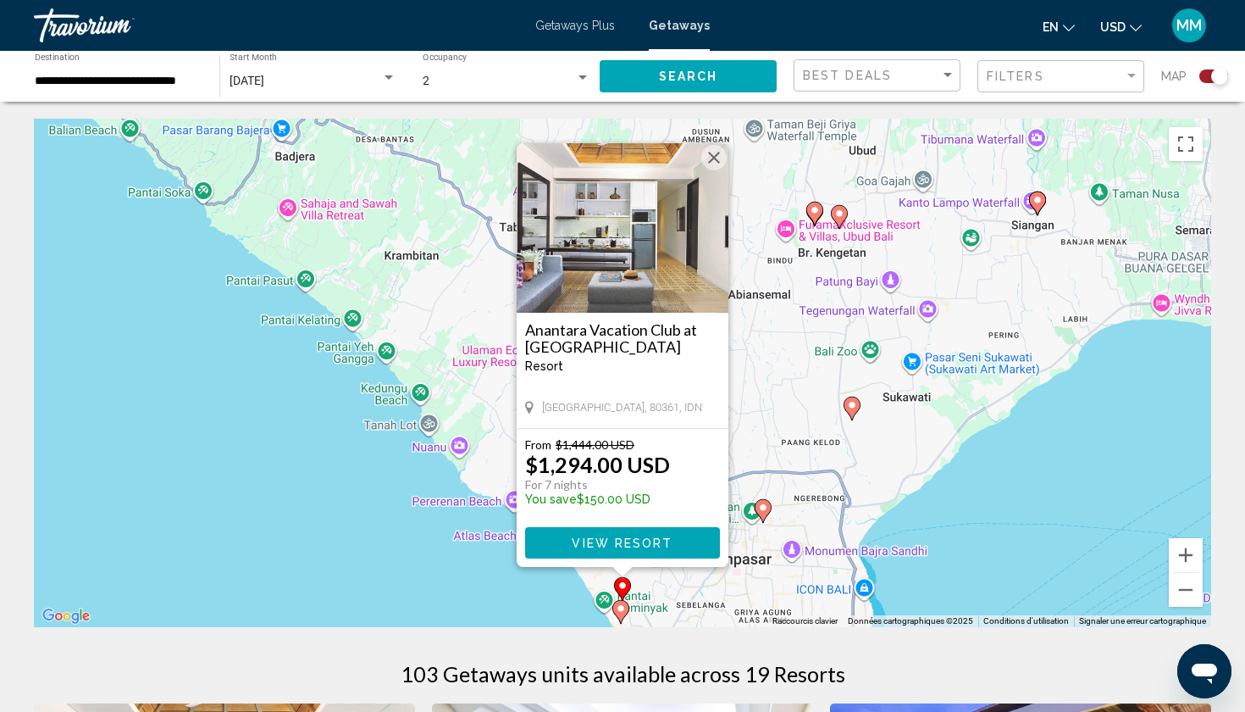
click at [764, 521] on icon "Main content" at bounding box center [763, 511] width 17 height 24
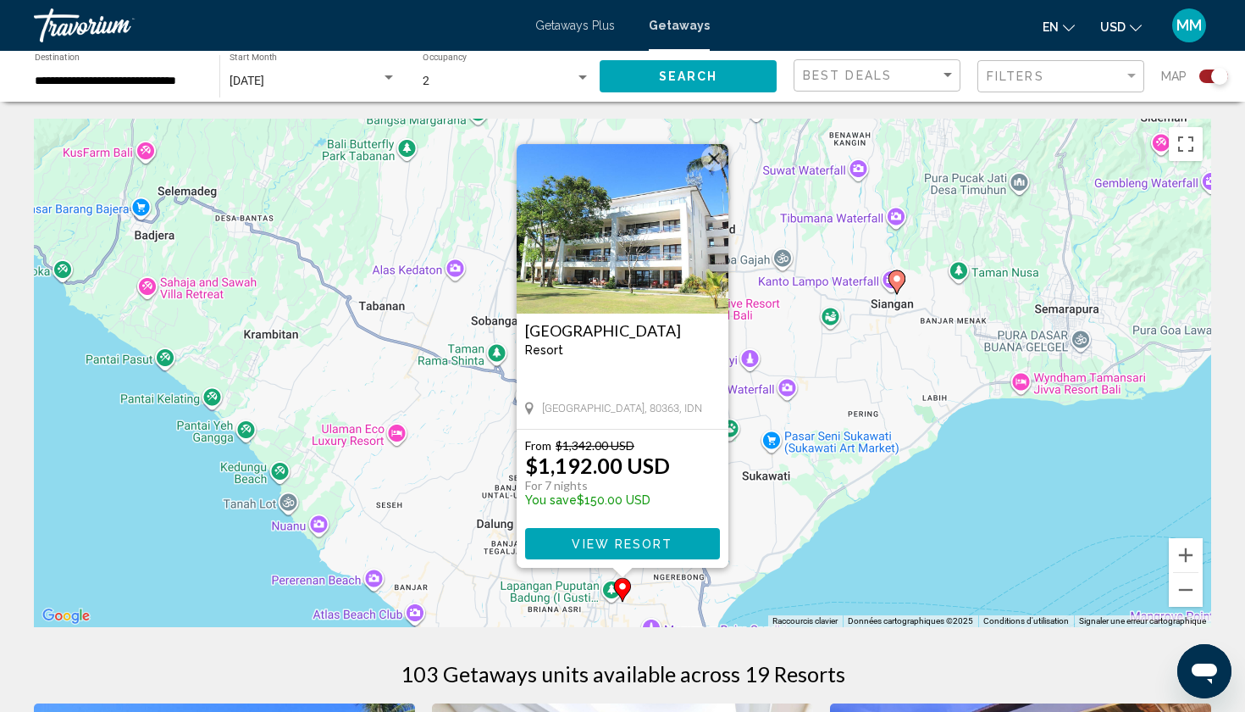
click at [895, 278] on image "Main content" at bounding box center [897, 279] width 10 height 10
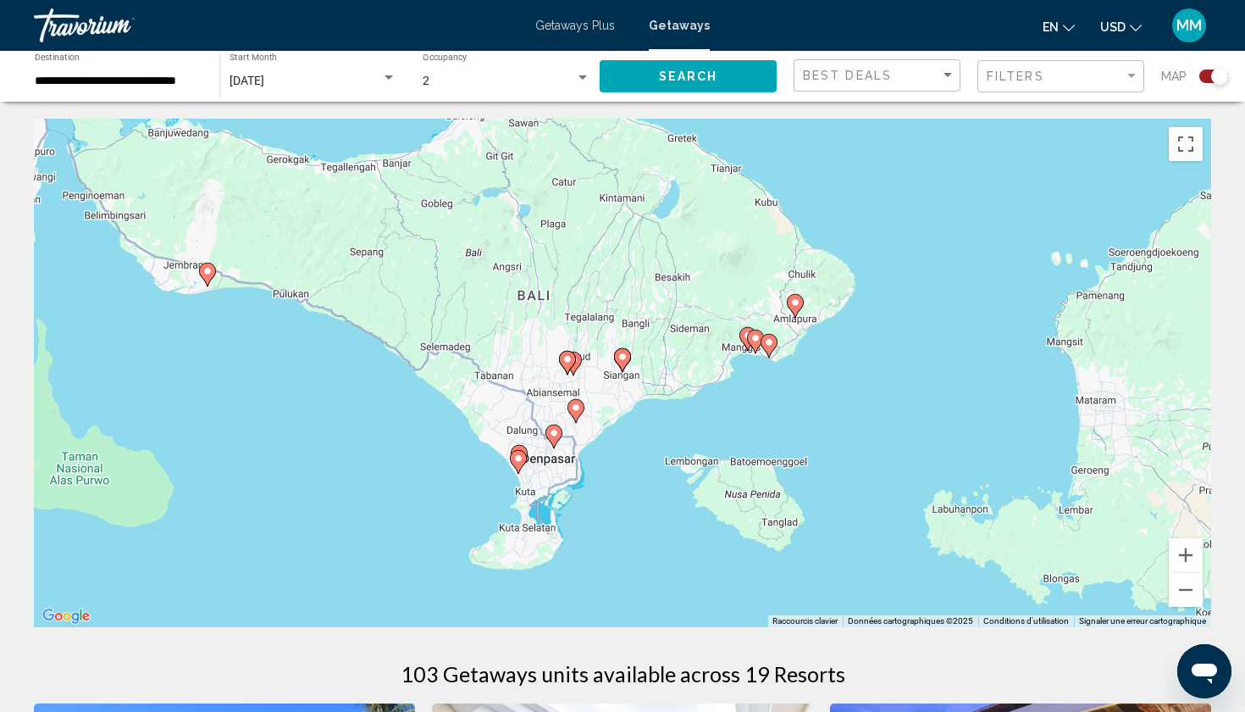
click at [629, 356] on icon "Main content" at bounding box center [622, 360] width 15 height 22
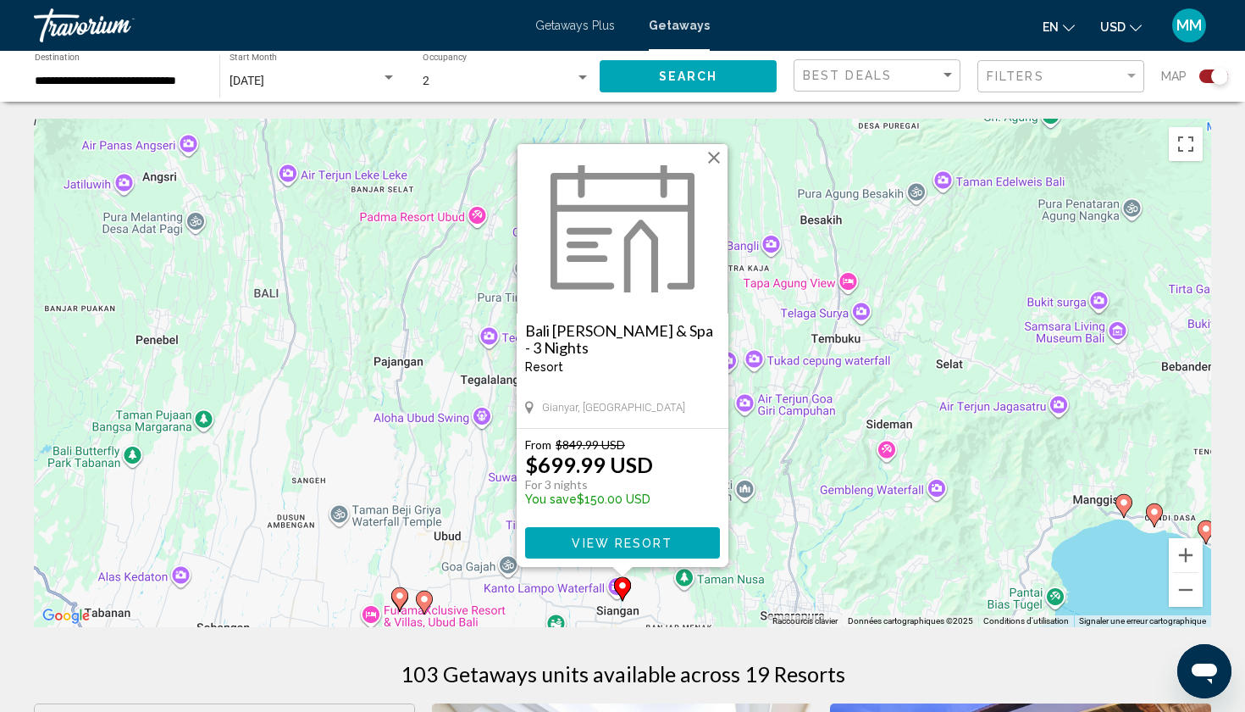
click at [405, 597] on icon "Main content" at bounding box center [399, 599] width 15 height 22
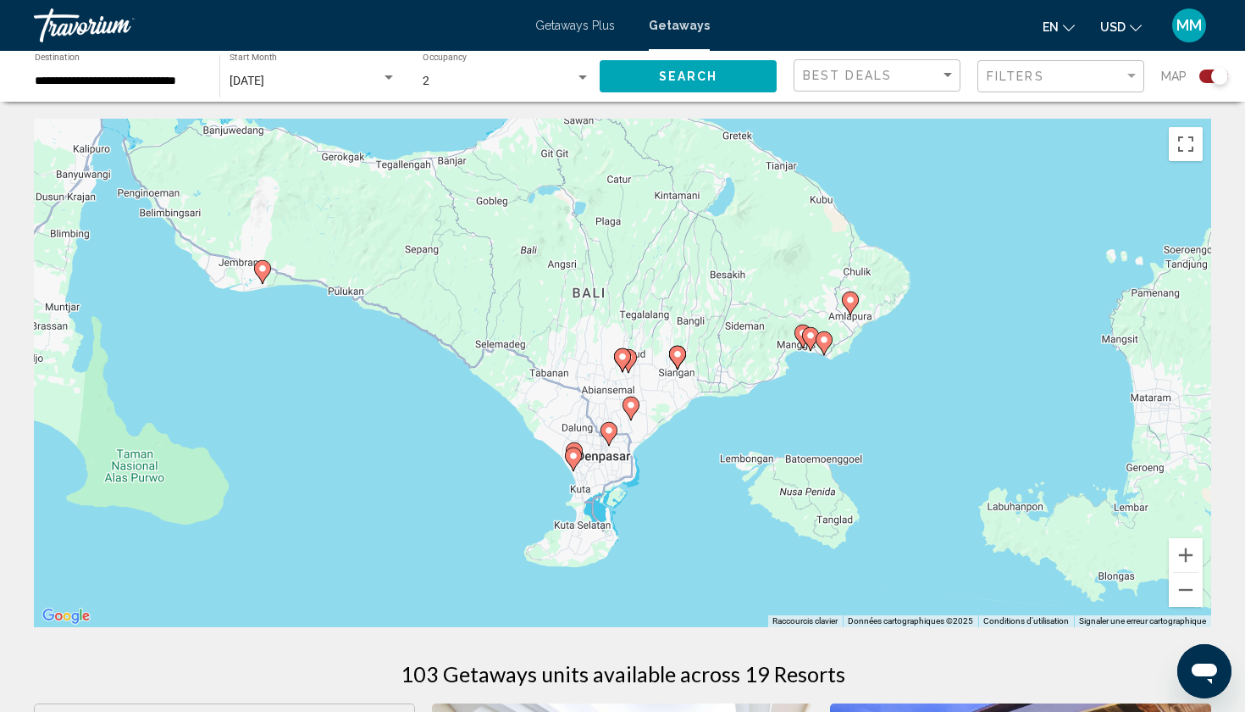
click at [633, 360] on image "Main content" at bounding box center [629, 357] width 10 height 10
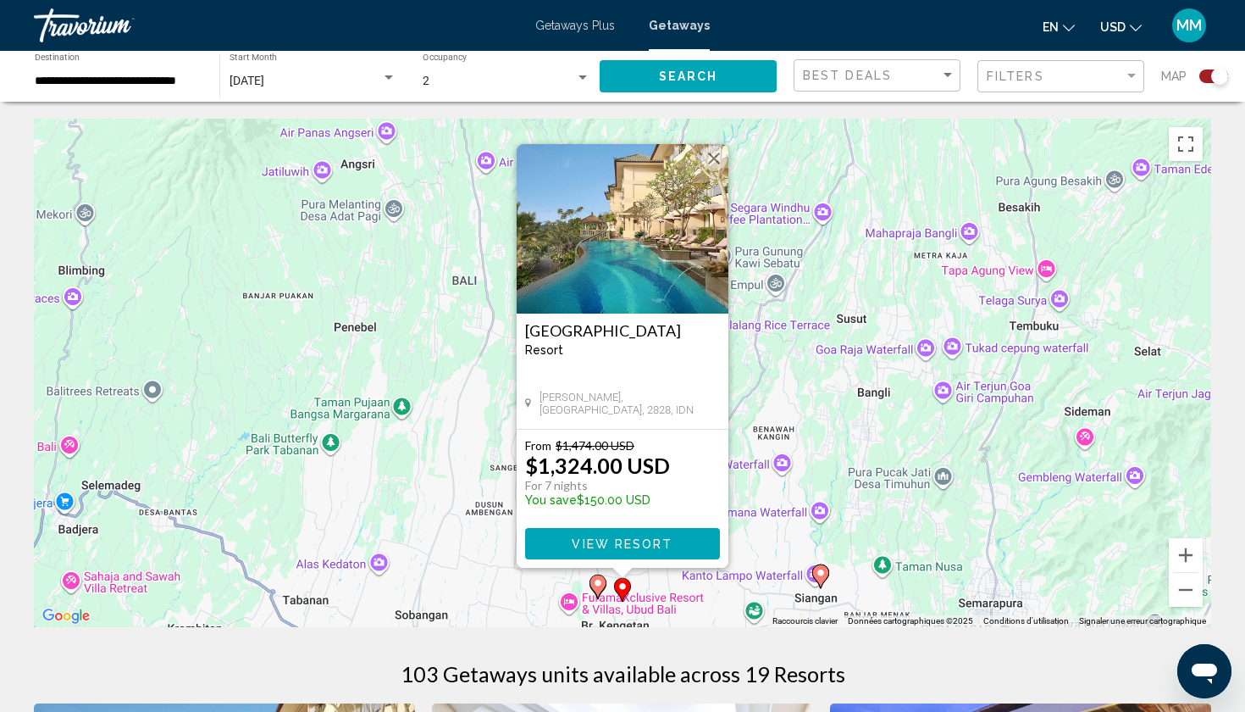
click at [601, 589] on icon "Main content" at bounding box center [597, 586] width 15 height 22
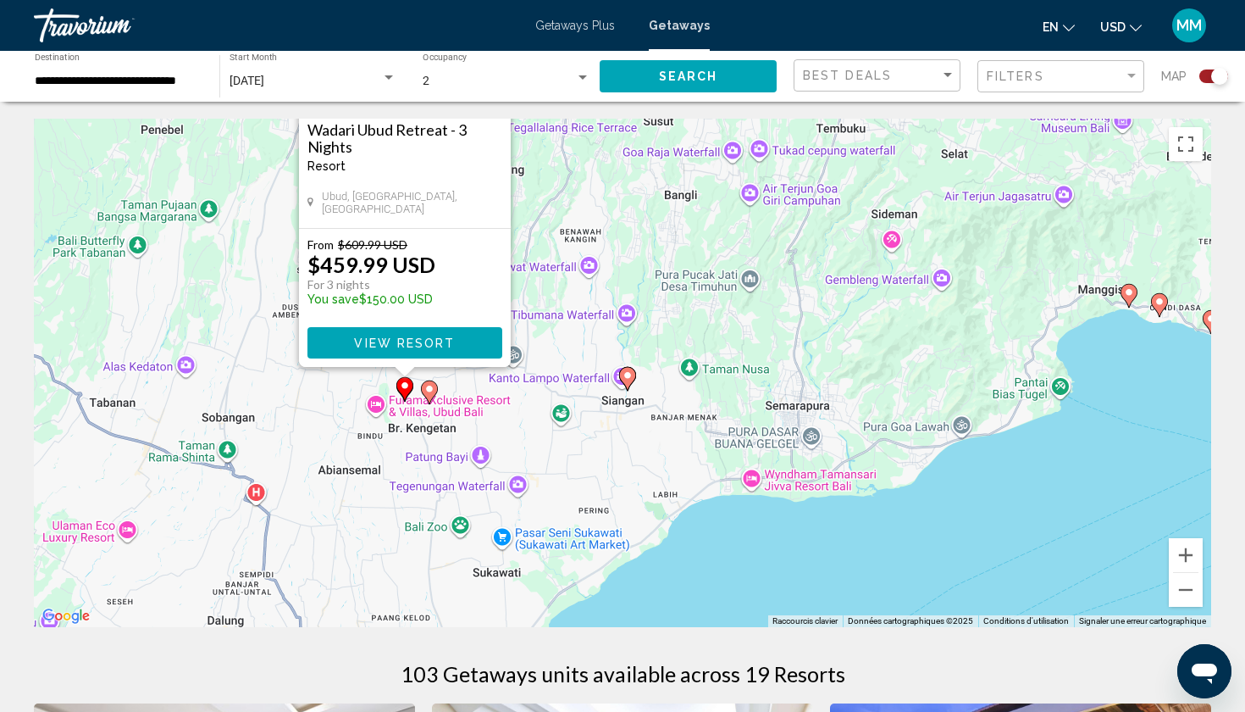
drag, startPoint x: 1039, startPoint y: 551, endPoint x: 776, endPoint y: 327, distance: 344.9
click at [775, 327] on div "Pour activer le glissement avec le clavier, appuyez sur Alt+Entrée. Une fois ce…" at bounding box center [623, 373] width 1178 height 508
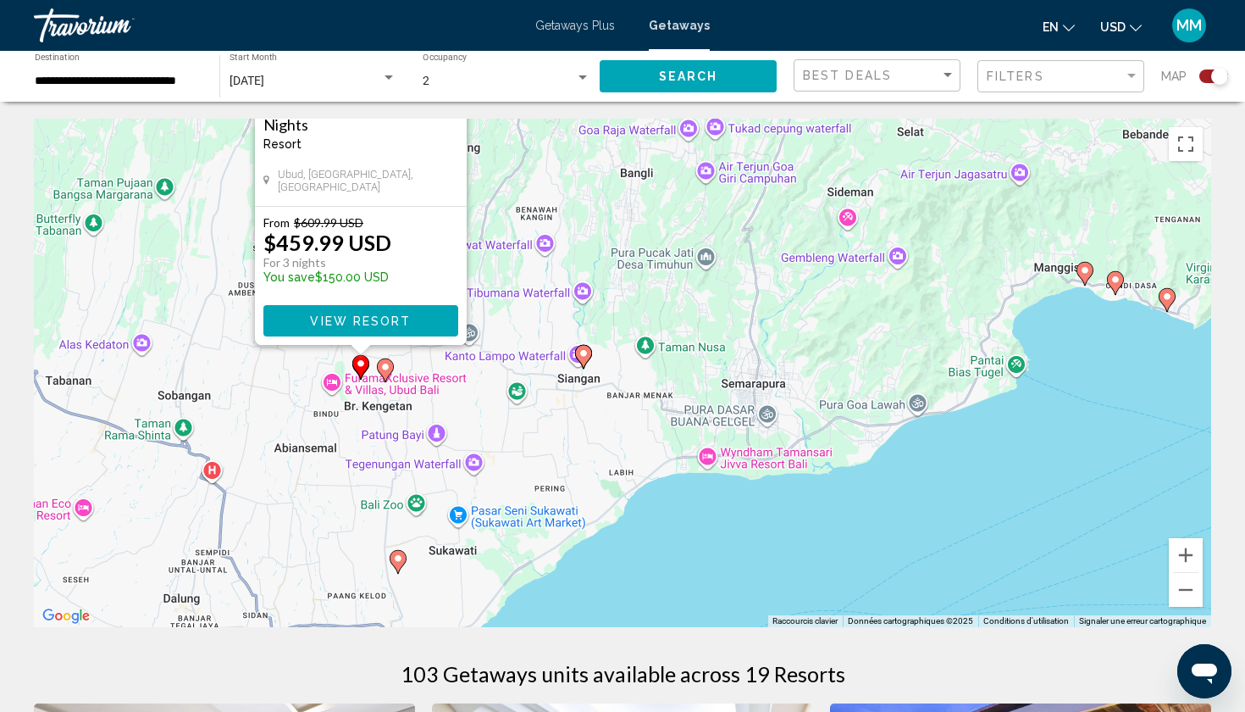
click at [1090, 275] on icon "Main content" at bounding box center [1085, 274] width 15 height 22
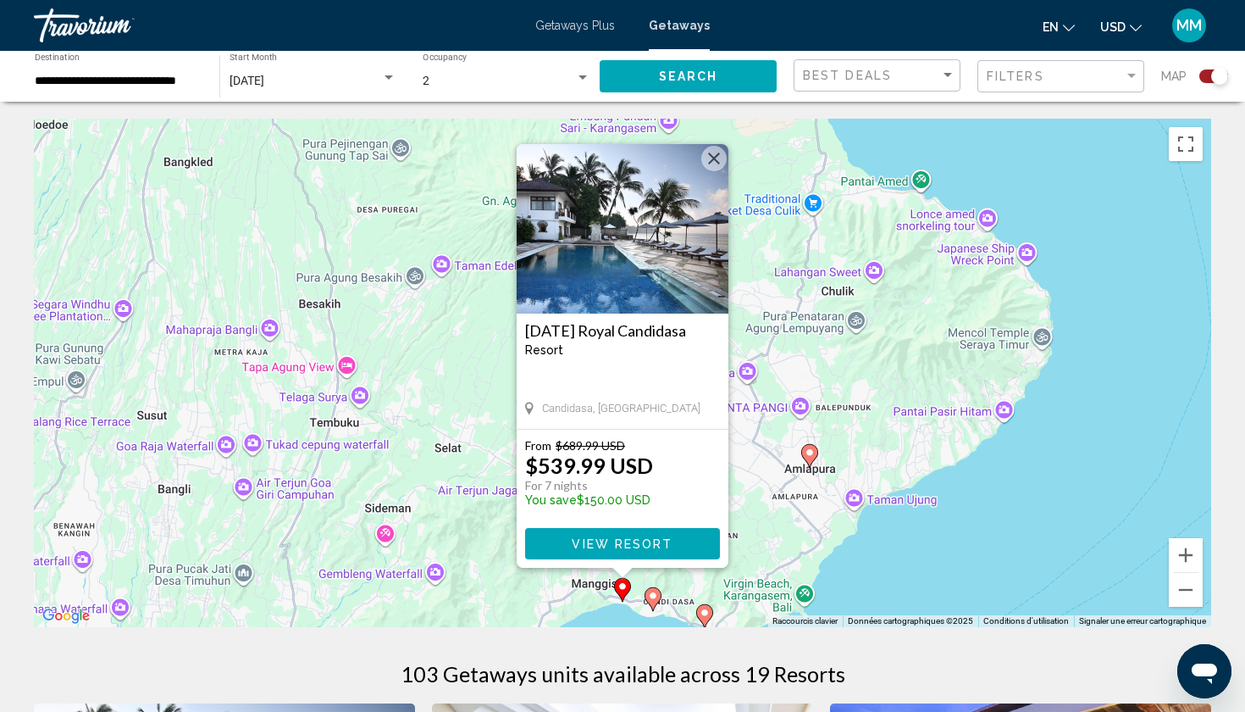
click at [660, 601] on gmp-advanced-marker "Main content" at bounding box center [653, 598] width 17 height 25
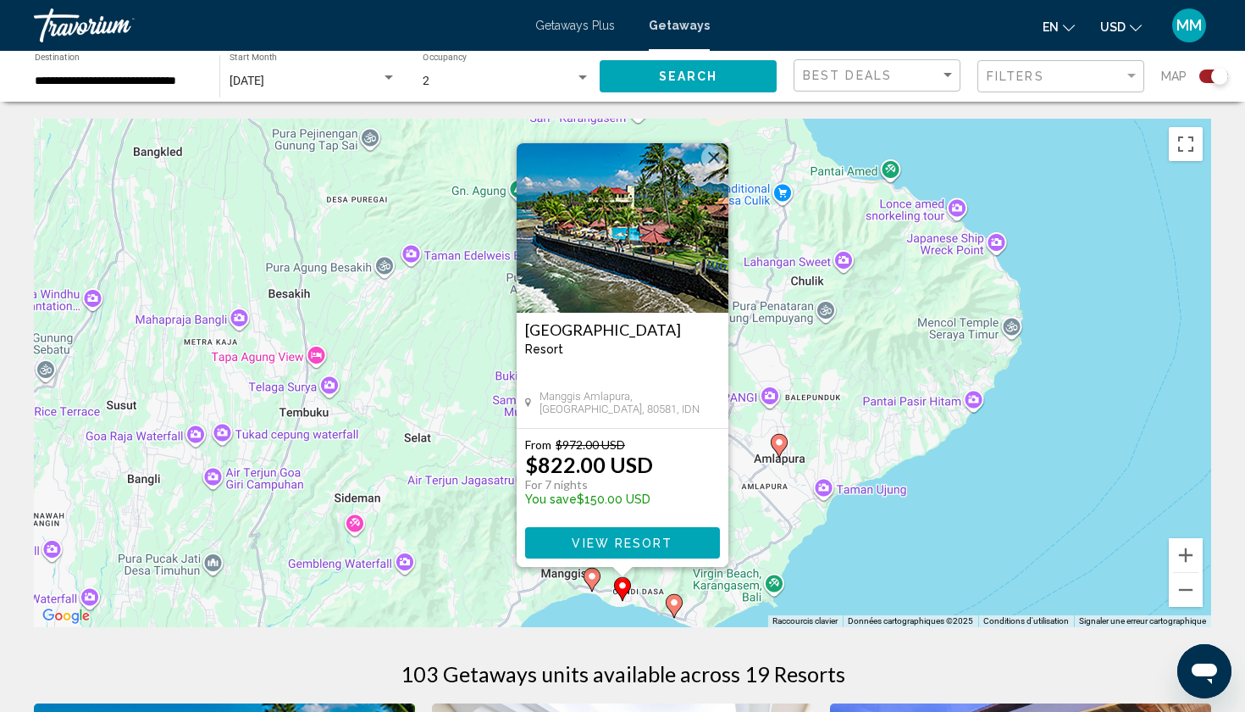
click at [673, 601] on image "Main content" at bounding box center [674, 602] width 10 height 10
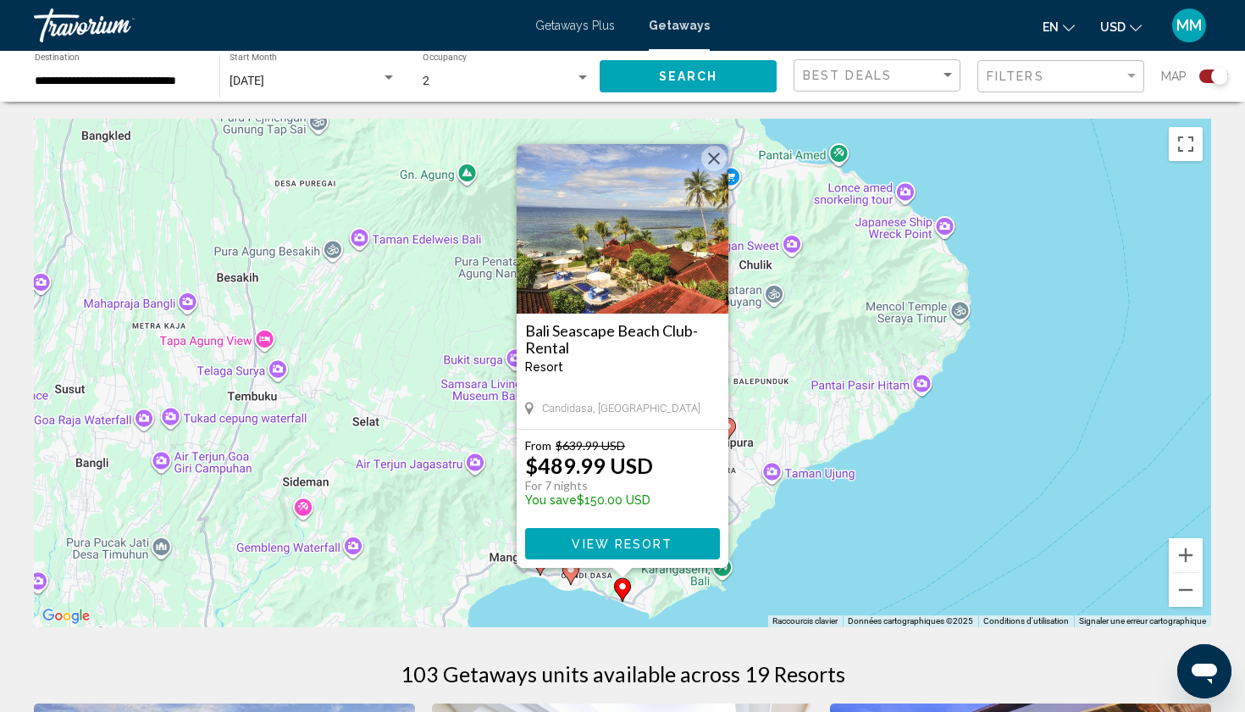
click at [734, 434] on gmp-advanced-marker "Main content" at bounding box center [727, 429] width 17 height 25
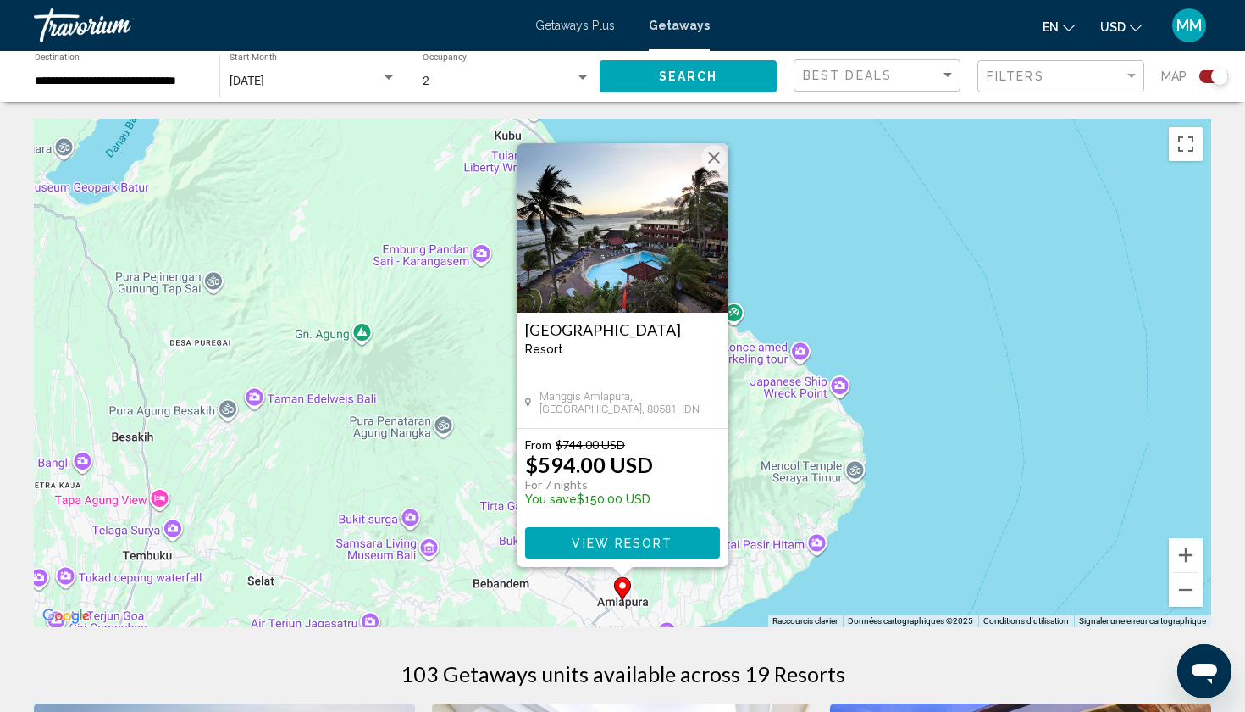
click at [849, 446] on div "Pour naviguer, appuyez sur les touches fléchées. Pour activer le glissement ave…" at bounding box center [623, 373] width 1178 height 508
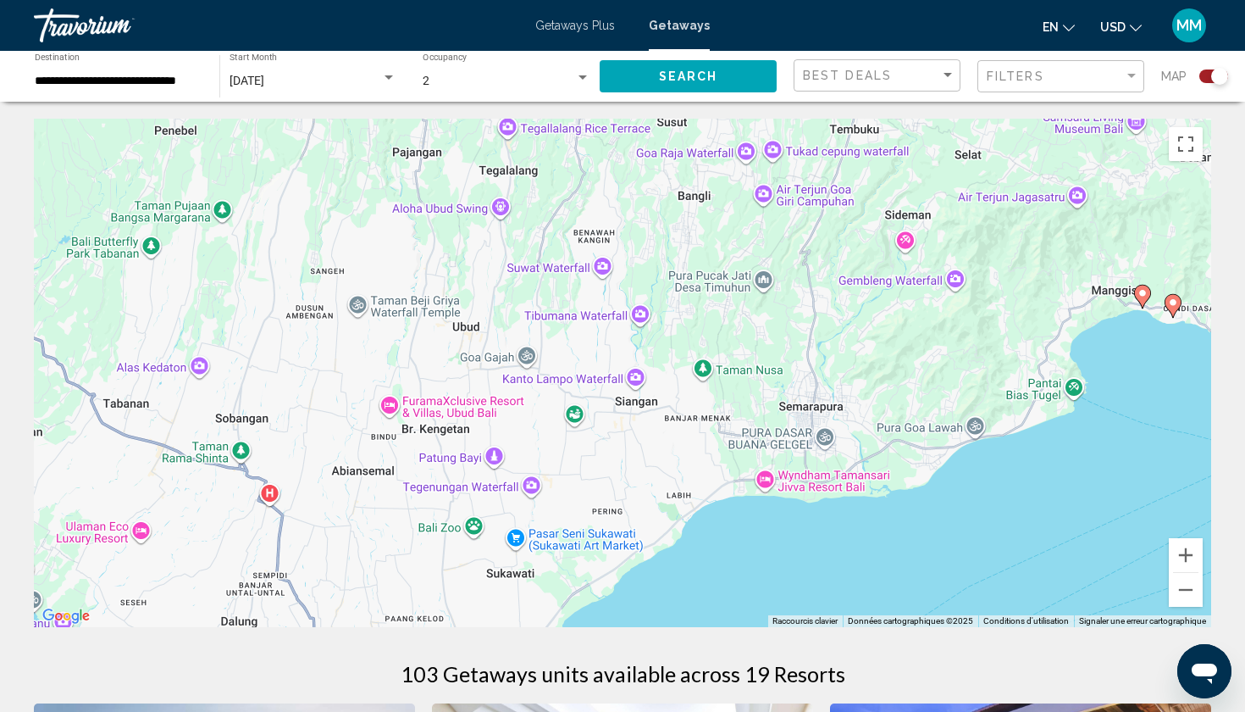
drag, startPoint x: 429, startPoint y: 521, endPoint x: 1139, endPoint y: 88, distance: 831.5
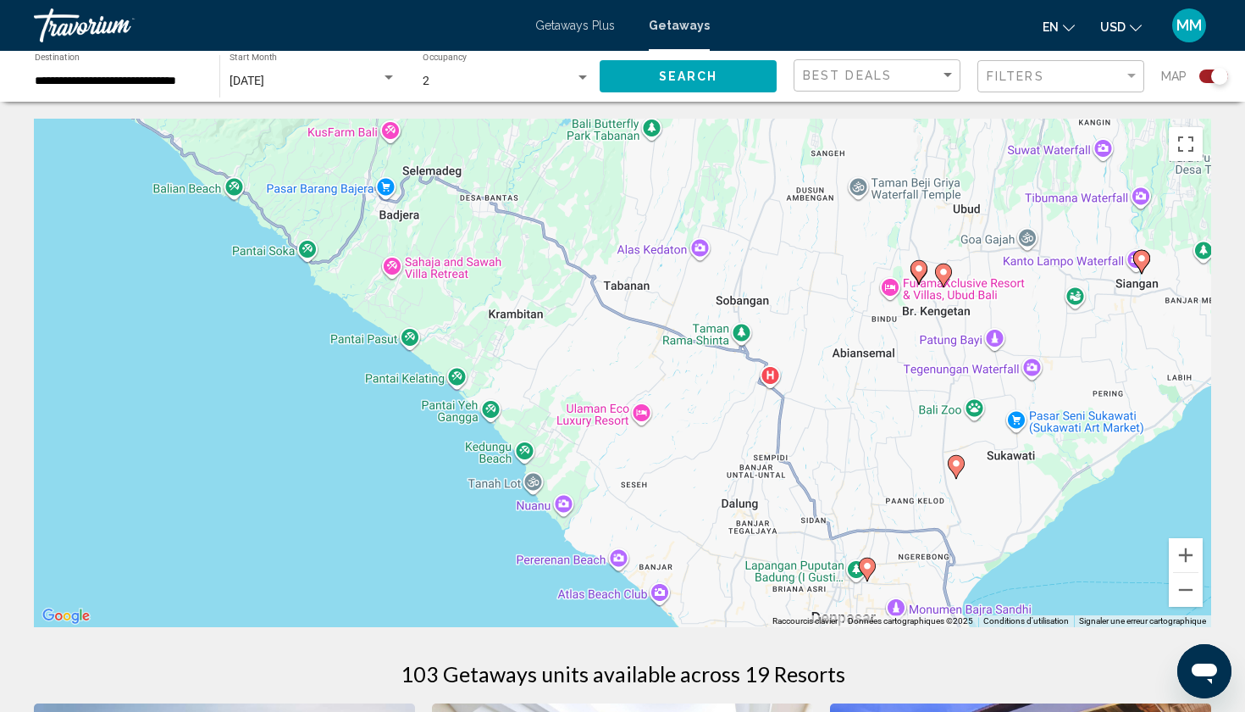
drag, startPoint x: 612, startPoint y: 464, endPoint x: 1111, endPoint y: 346, distance: 512.9
click at [1111, 346] on div "Pour activer le glissement avec le clavier, appuyez sur Alt+Entrée. Une fois ce…" at bounding box center [623, 373] width 1178 height 508
click at [1195, 586] on button "Zoom arrière" at bounding box center [1186, 590] width 34 height 34
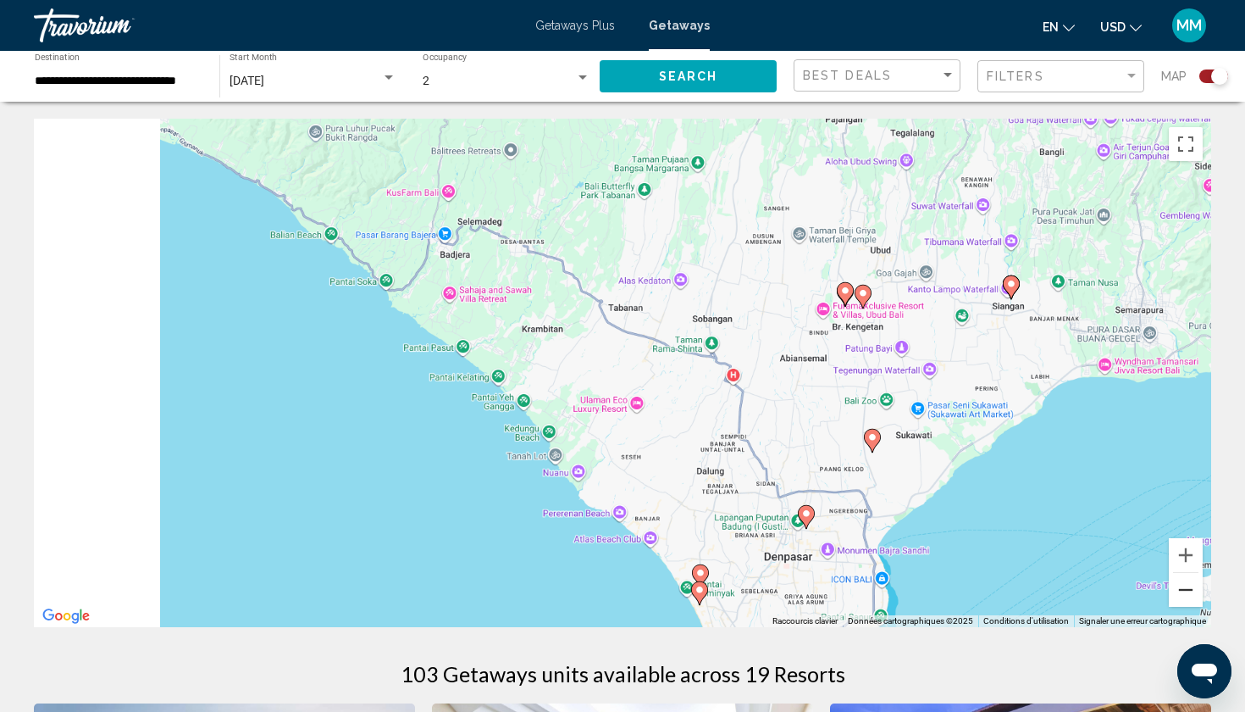
click at [1195, 586] on button "Zoom arrière" at bounding box center [1186, 590] width 34 height 34
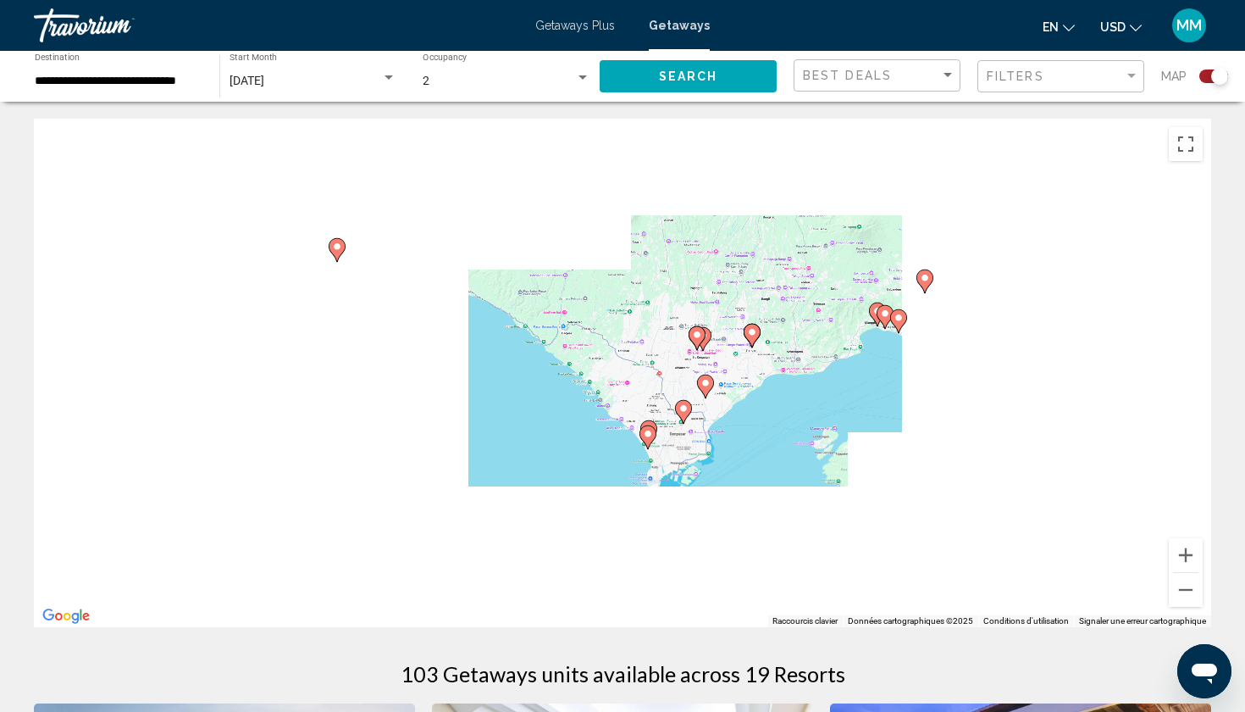
click at [336, 250] on image "Main content" at bounding box center [337, 246] width 10 height 10
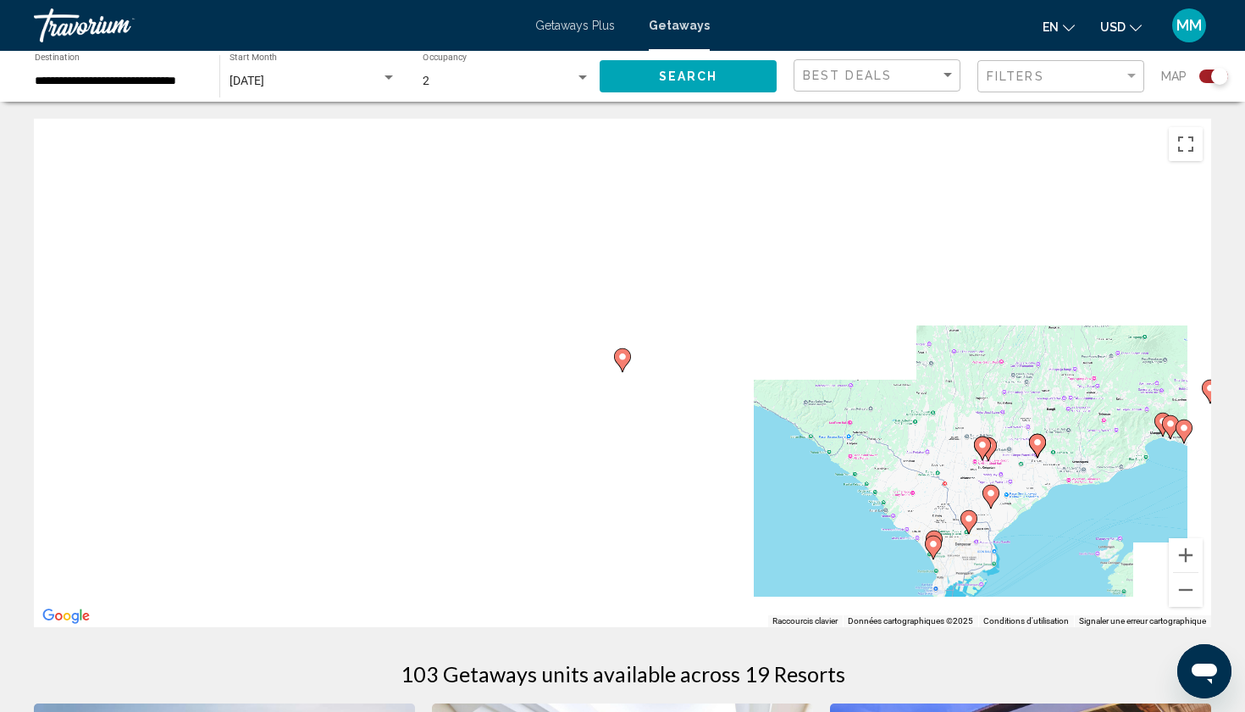
click at [626, 363] on icon "Main content" at bounding box center [622, 360] width 15 height 22
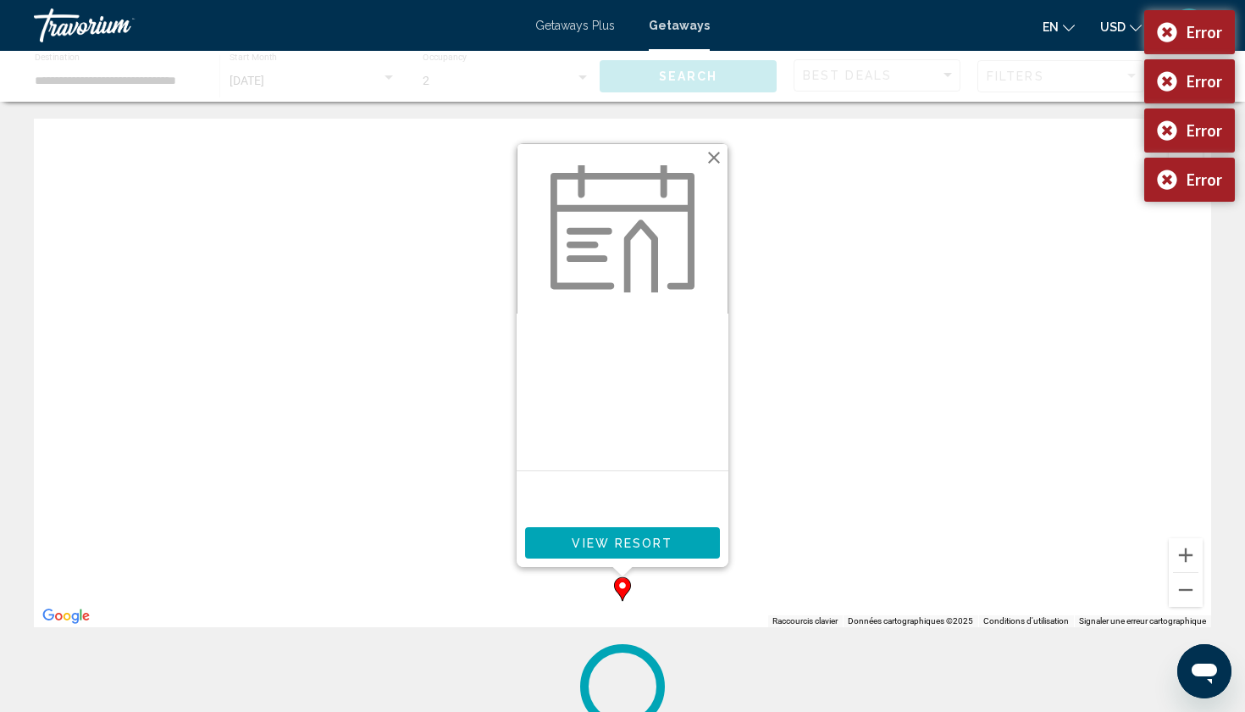
click at [718, 156] on button "Fermer" at bounding box center [713, 157] width 25 height 25
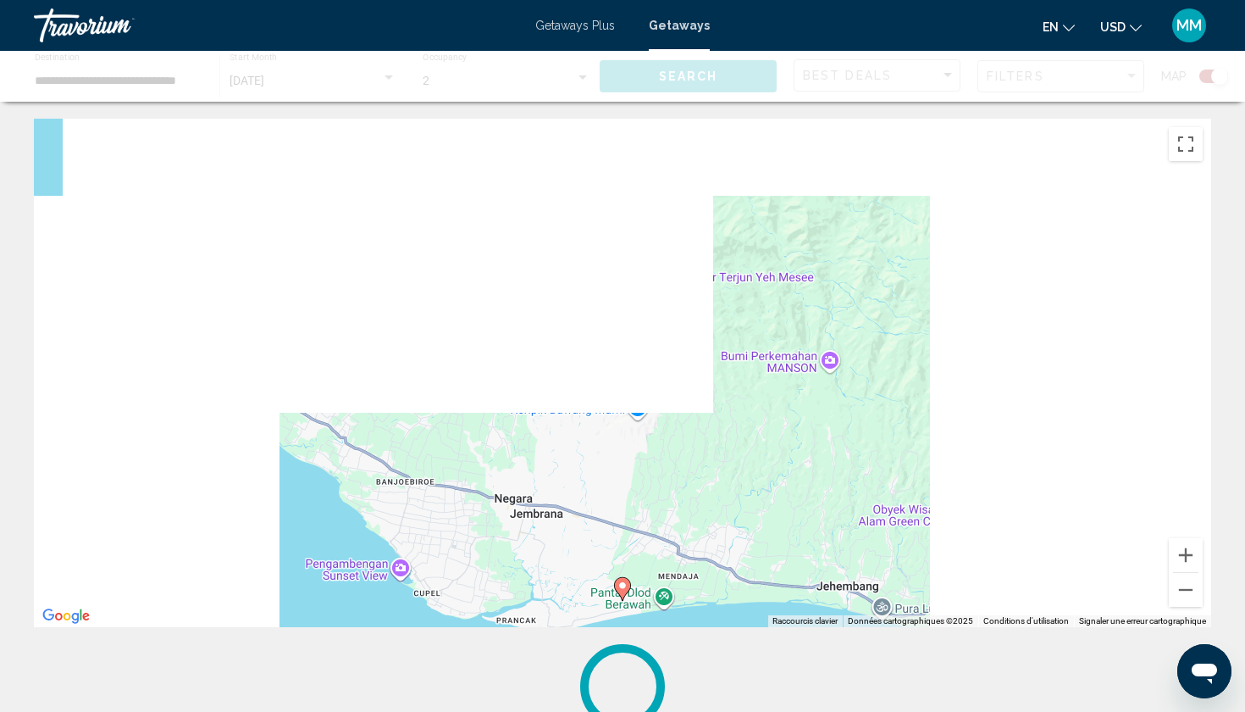
click at [624, 585] on image "Main content" at bounding box center [623, 585] width 10 height 10
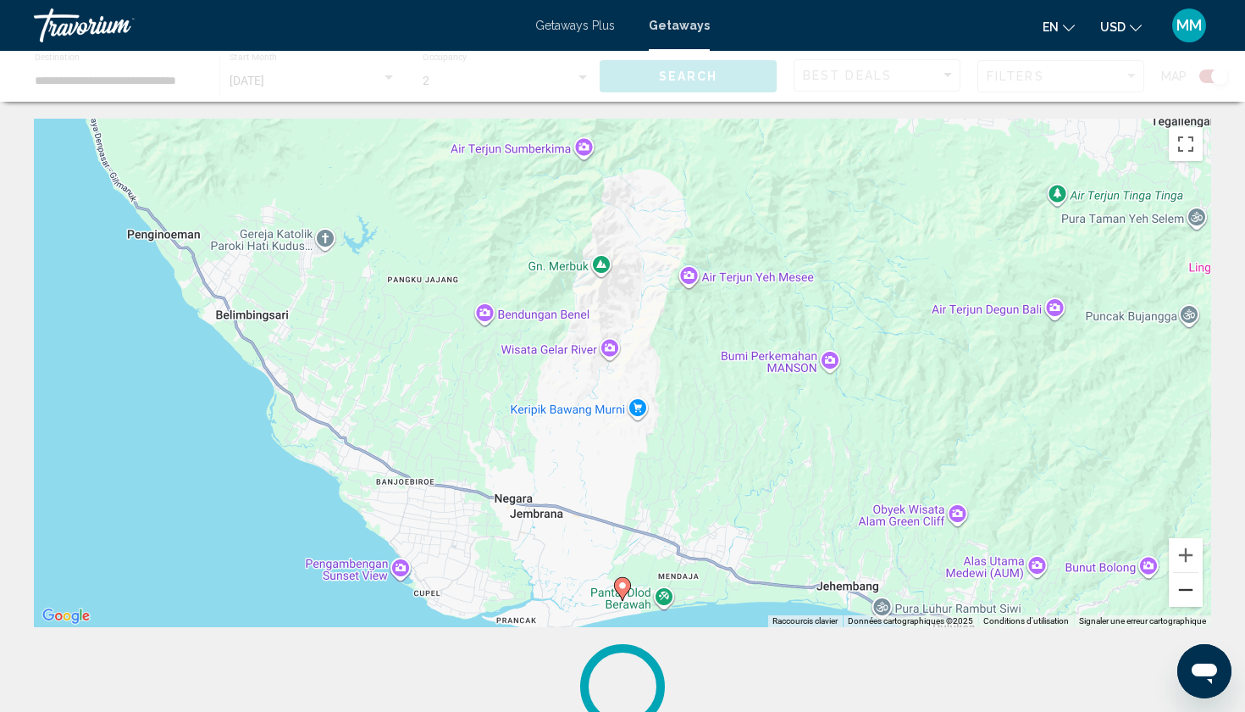
click at [1183, 591] on button "Zoom arrière" at bounding box center [1186, 590] width 34 height 34
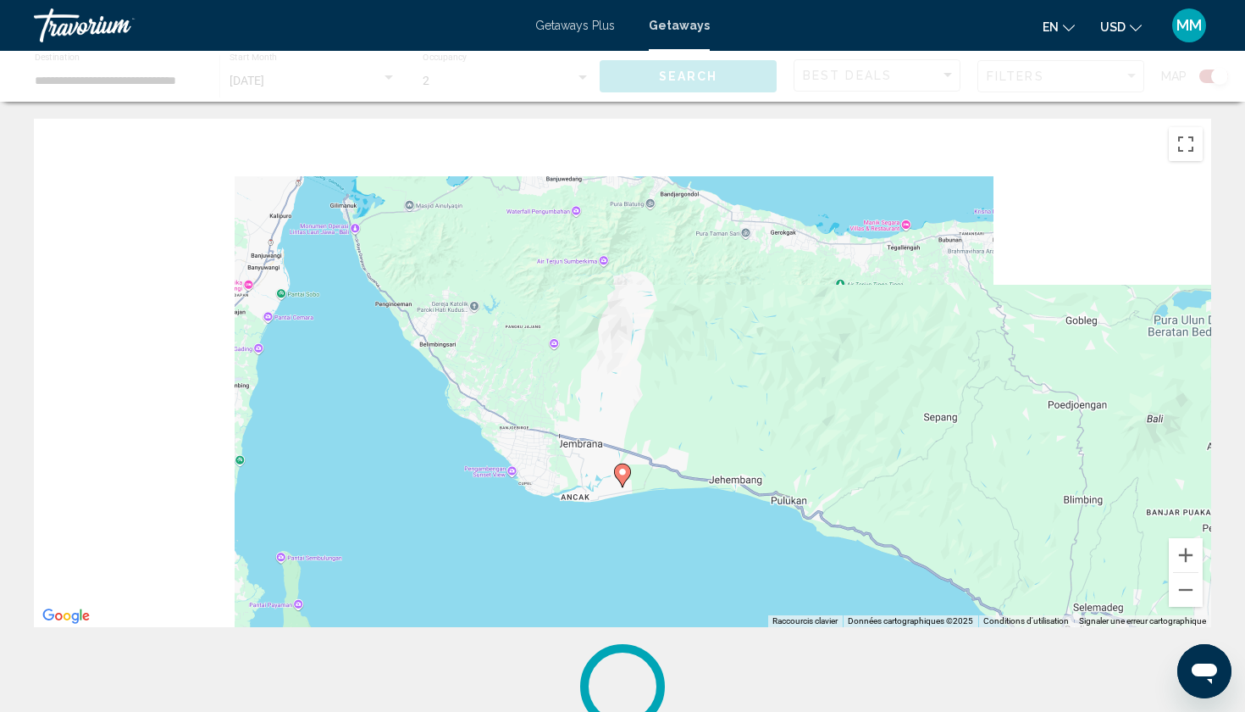
click at [624, 475] on image "Main content" at bounding box center [623, 472] width 10 height 10
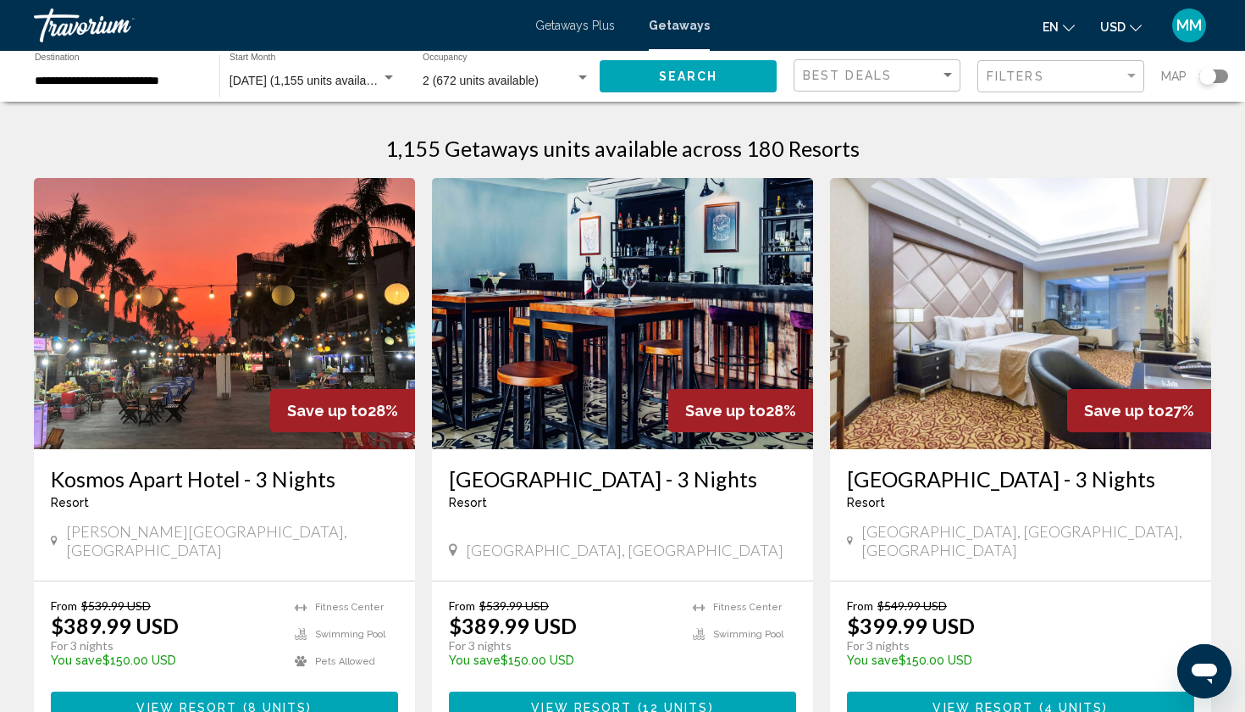
click at [1210, 73] on div "Search widget" at bounding box center [1208, 76] width 17 height 17
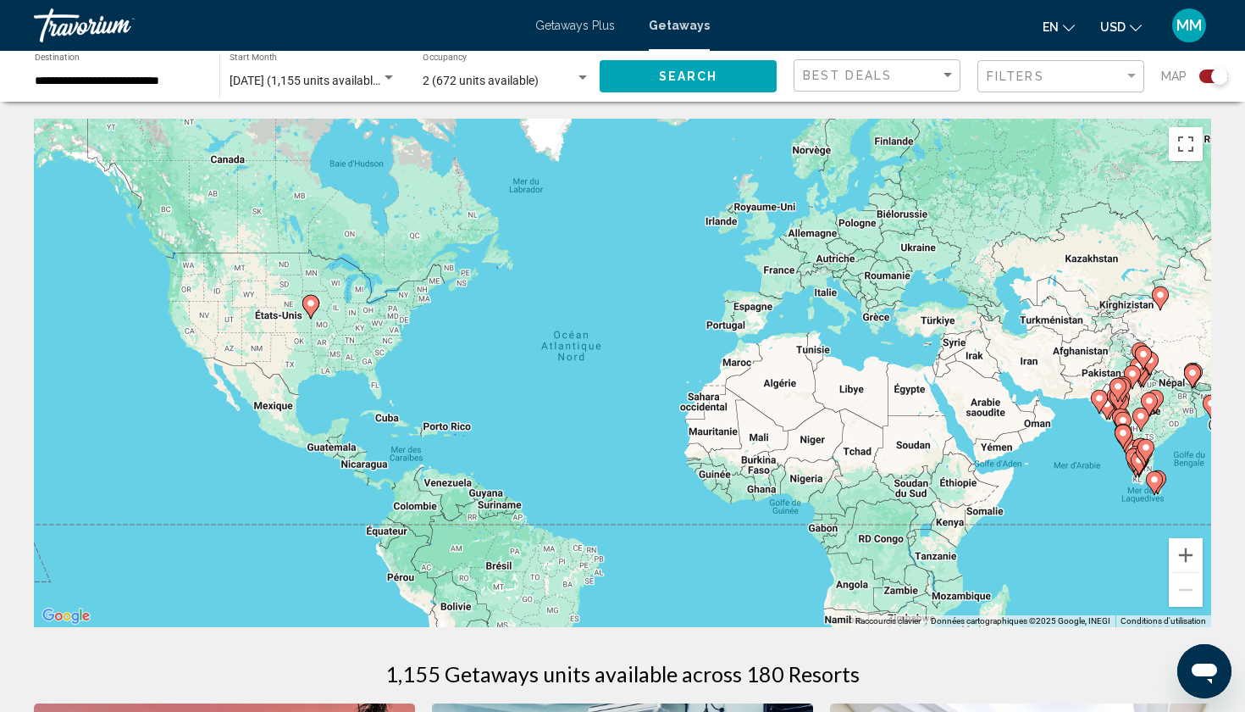
click at [1162, 490] on gmp-advanced-marker "Main content" at bounding box center [1154, 482] width 17 height 25
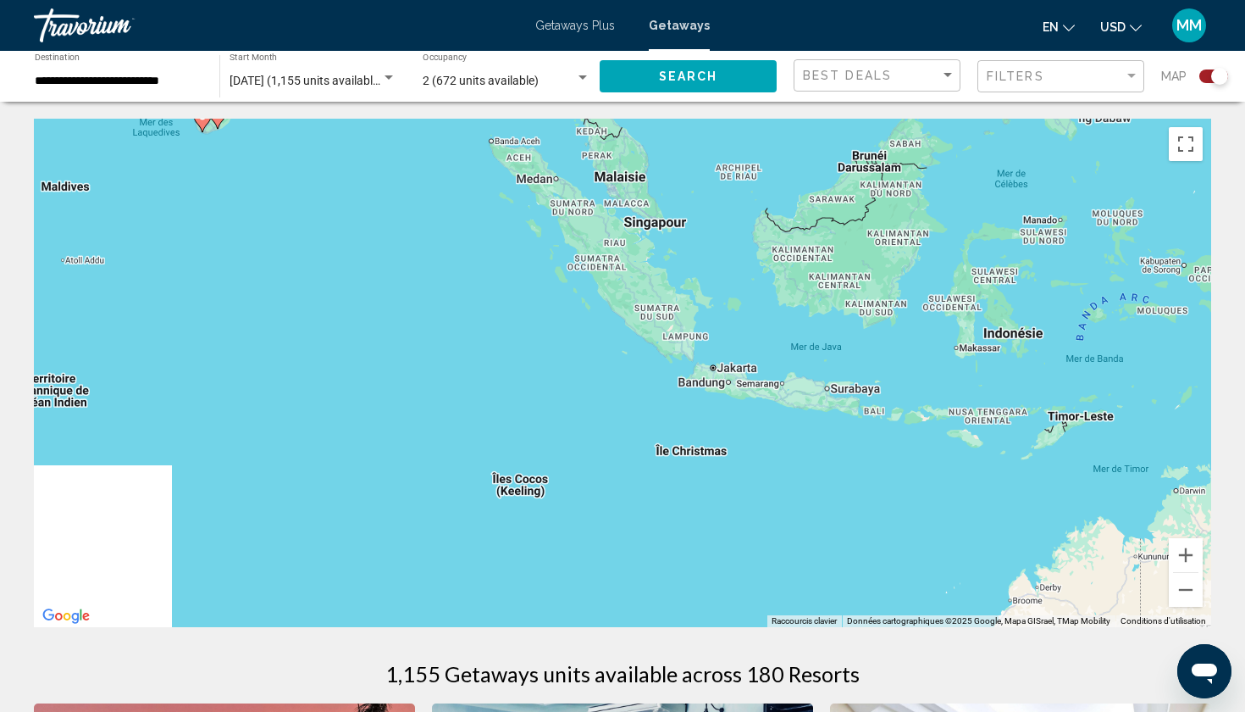
drag, startPoint x: 1151, startPoint y: 518, endPoint x: 718, endPoint y: 269, distance: 500.2
click at [718, 269] on div "Pour activer le glissement avec le clavier, appuyez sur Alt+Entrée. Une fois ce…" at bounding box center [623, 373] width 1178 height 508
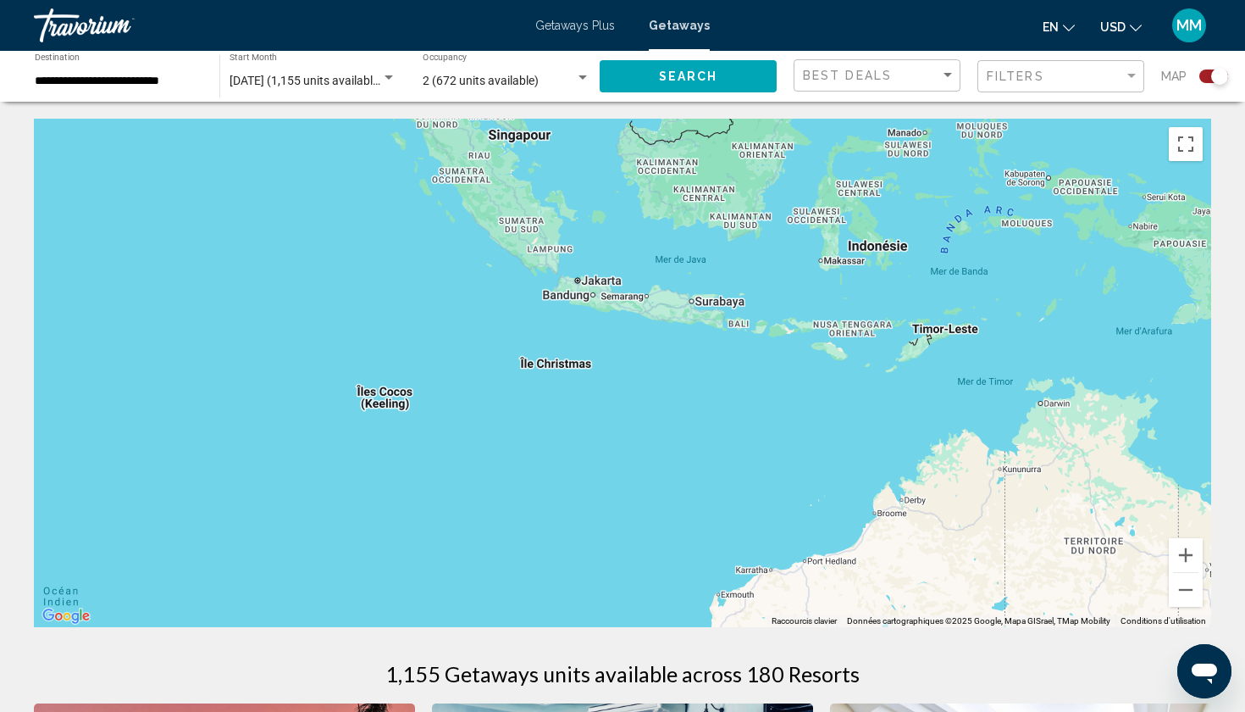
click at [741, 331] on div "Pour activer le glissement avec le clavier, appuyez sur Alt+Entrée. Une fois ce…" at bounding box center [623, 373] width 1178 height 508
click at [1192, 592] on button "Zoom arrière" at bounding box center [1186, 590] width 34 height 34
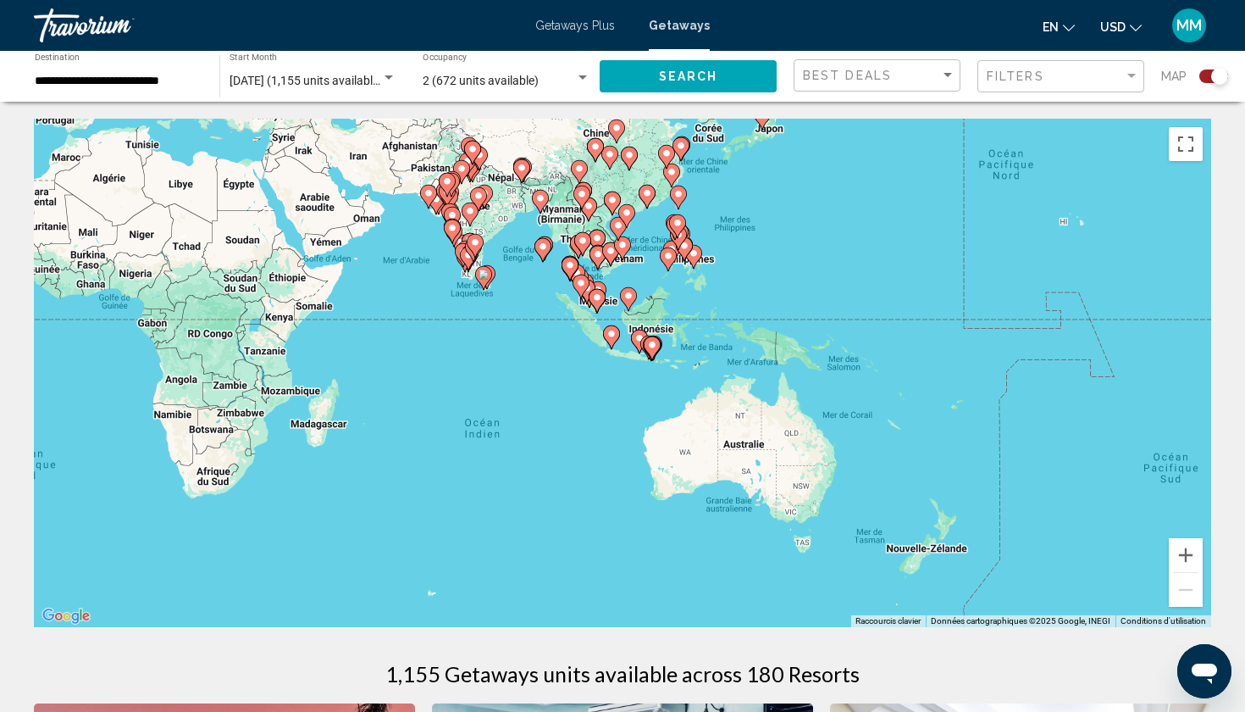
click at [650, 357] on gmp-advanced-marker "Main content" at bounding box center [652, 347] width 17 height 25
type input "**********"
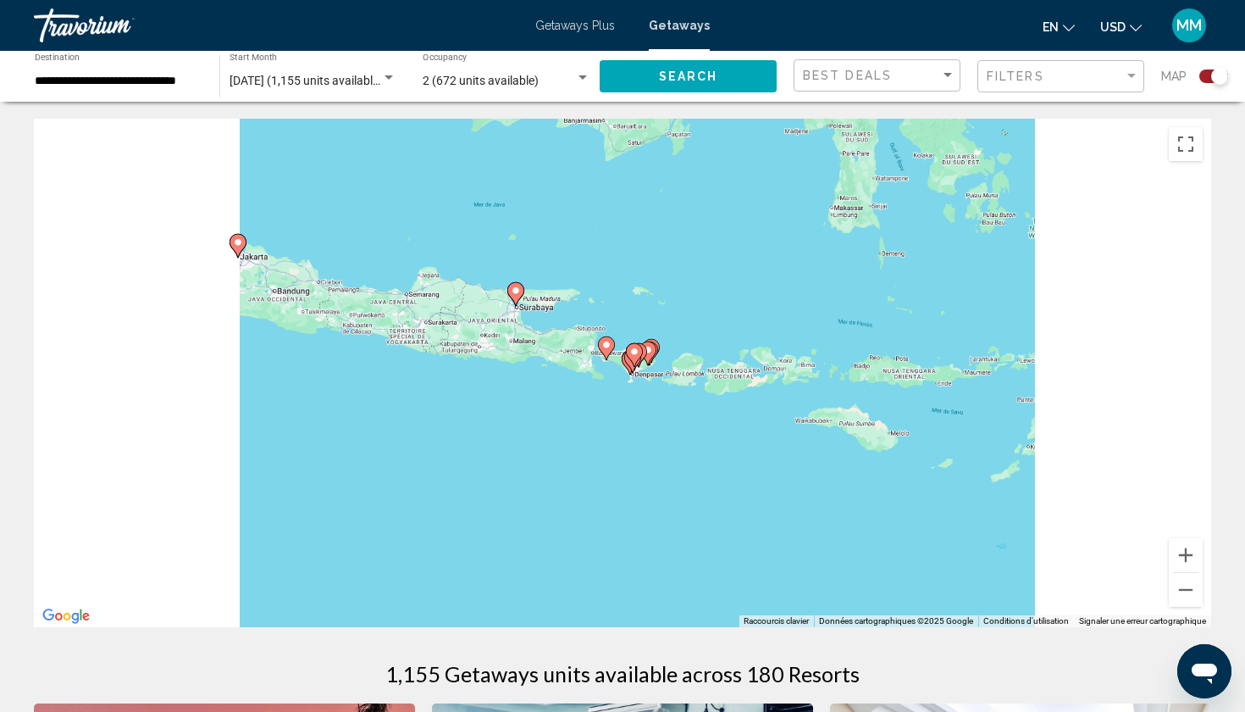
click at [650, 373] on div "Main content" at bounding box center [1212, 373] width 1178 height 0
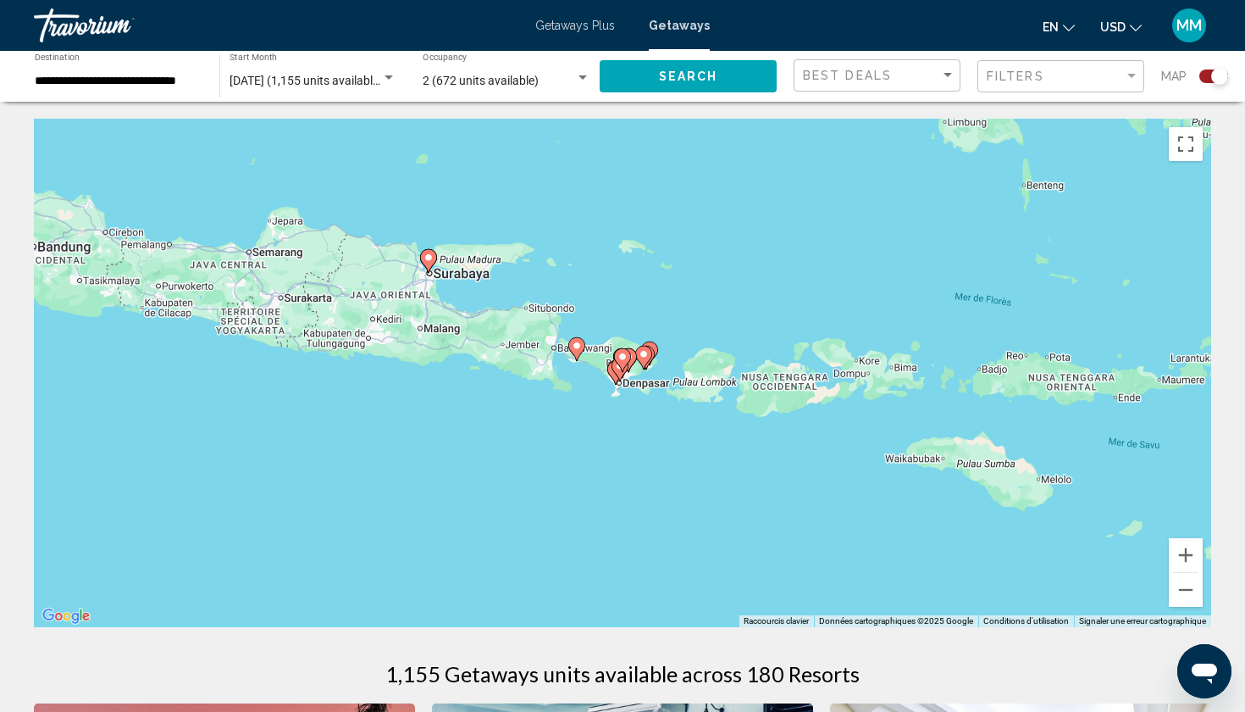
click at [613, 358] on gmp-advanced-marker "Main content" at bounding box center [620, 369] width 17 height 25
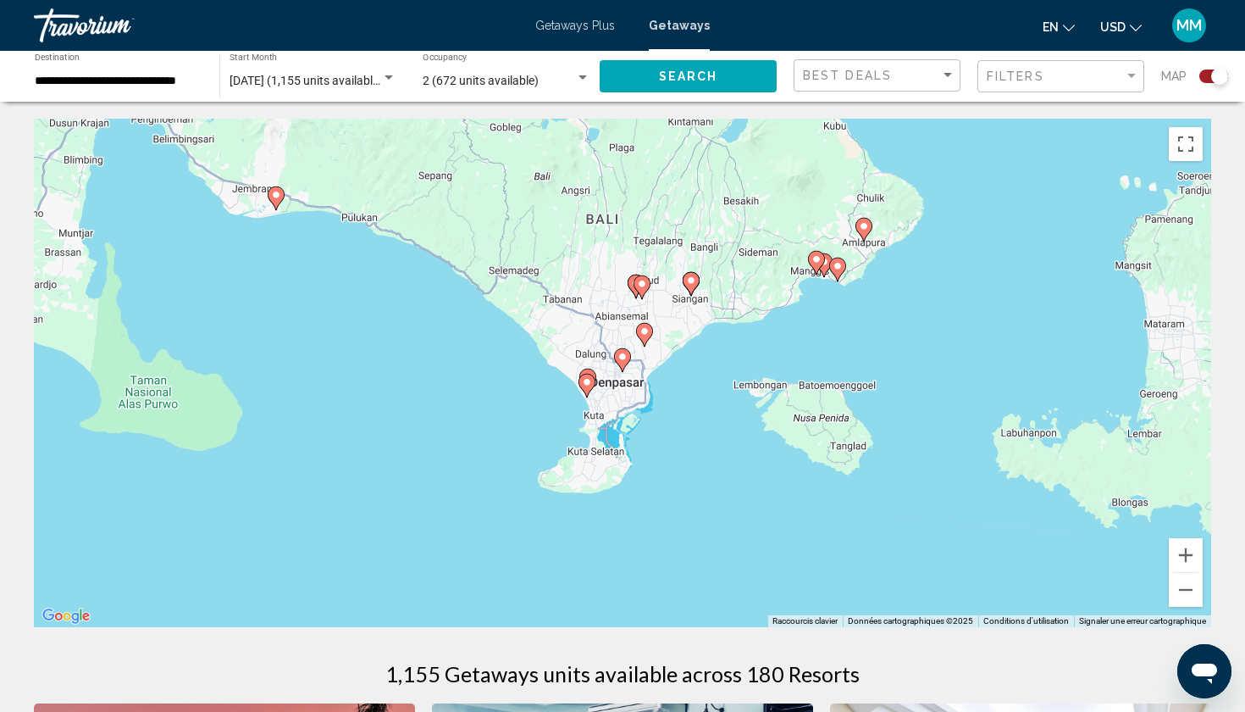
click at [280, 201] on icon "Main content" at bounding box center [276, 198] width 15 height 22
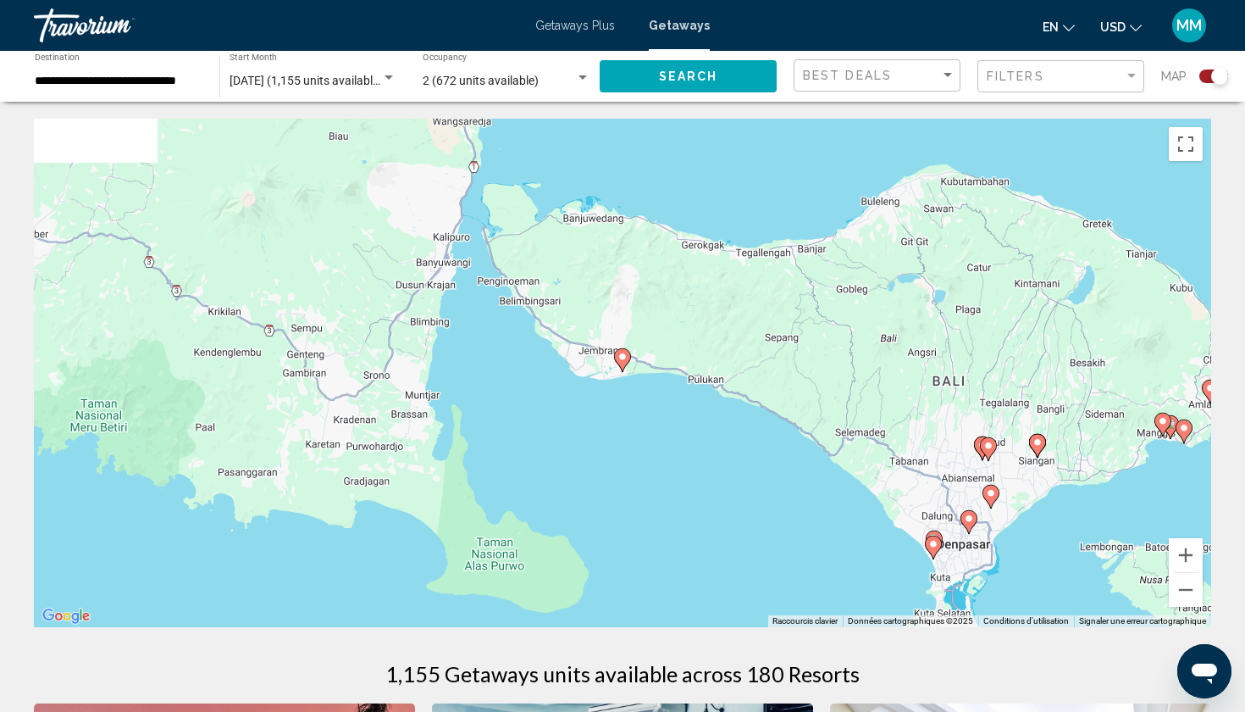
click at [623, 360] on image "Main content" at bounding box center [623, 357] width 10 height 10
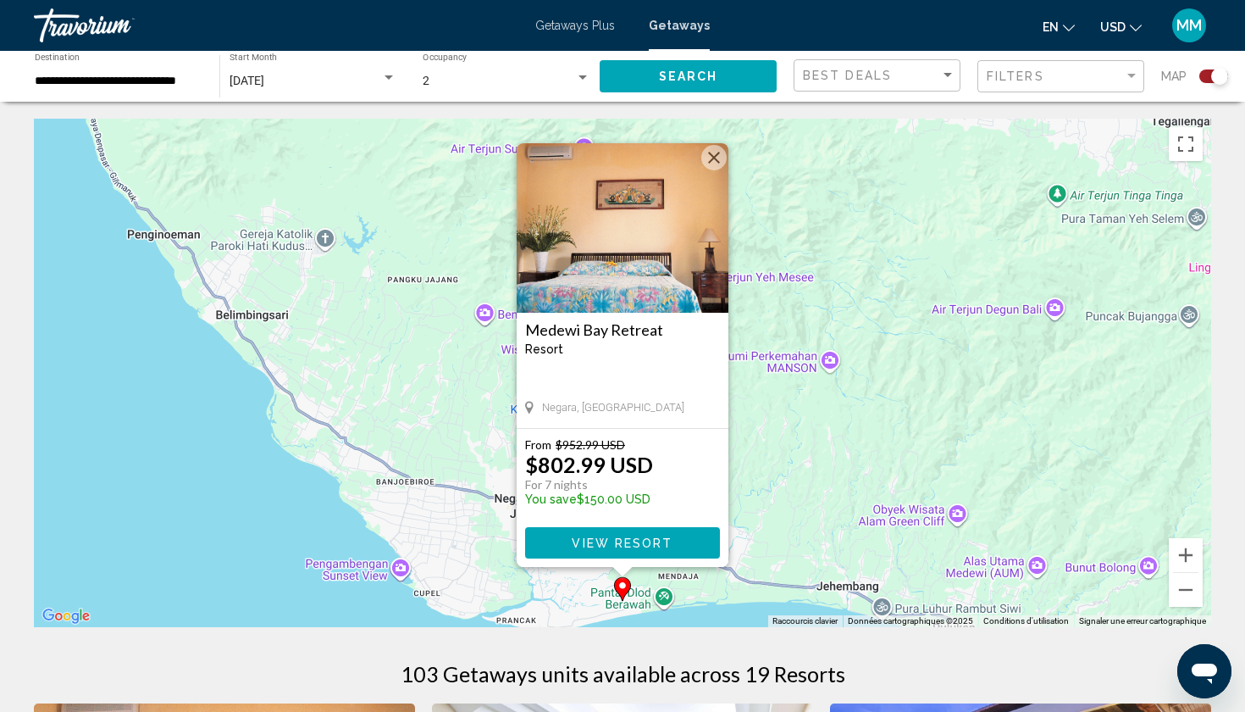
click at [841, 472] on div "Pour activer le glissement avec le clavier, appuyez sur Alt+Entrée. Une fois ce…" at bounding box center [623, 373] width 1178 height 508
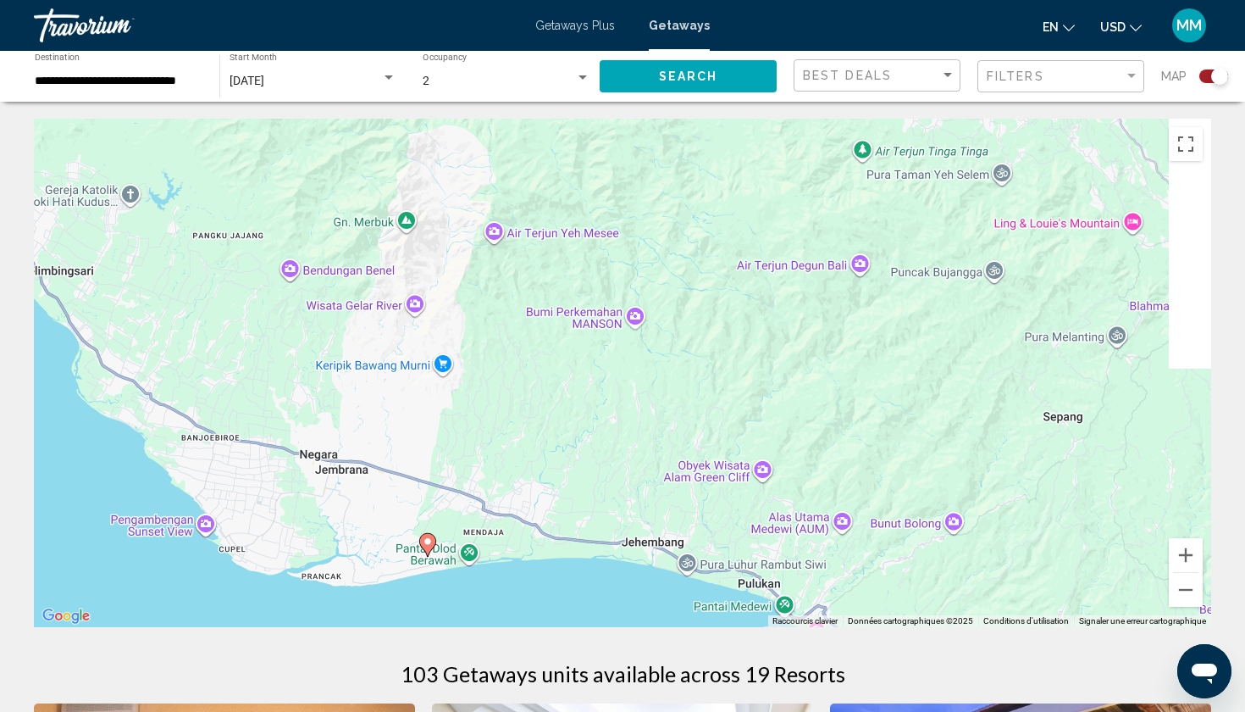
drag, startPoint x: 907, startPoint y: 380, endPoint x: 590, endPoint y: 230, distance: 350.9
click at [590, 230] on div "Pour activer le glissement avec le clavier, appuyez sur Alt+Entrée. Une fois ce…" at bounding box center [623, 373] width 1178 height 508
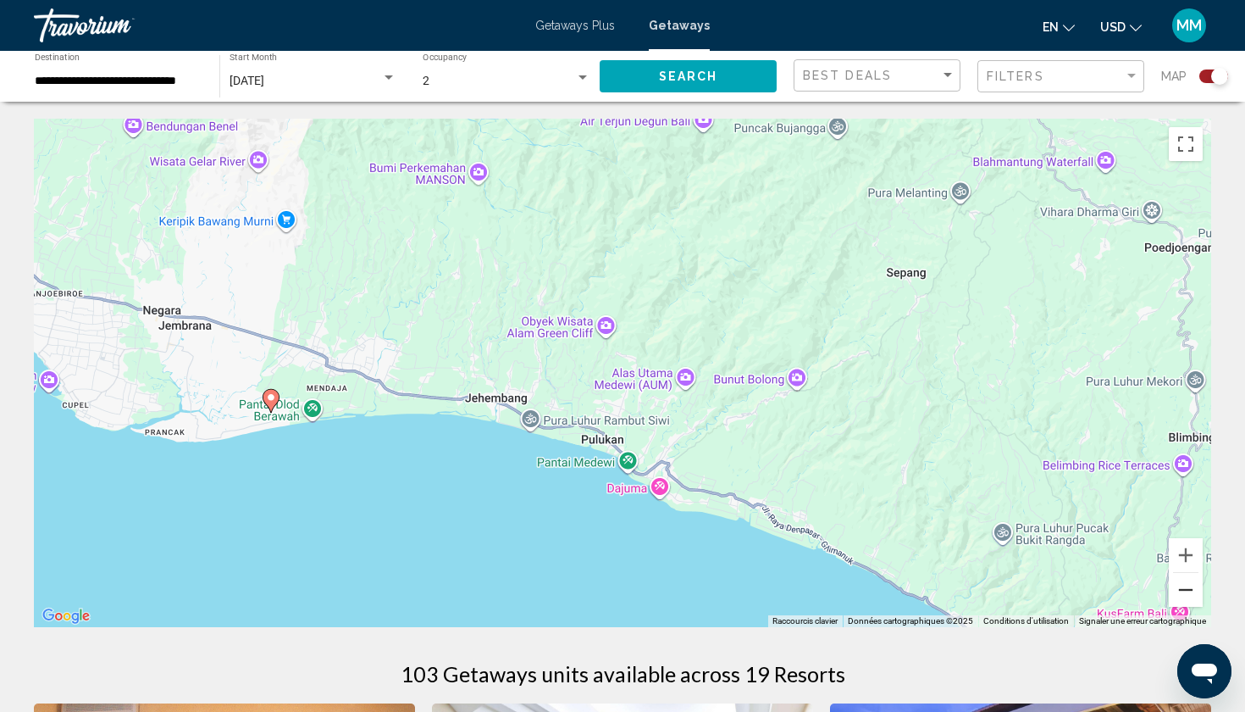
click at [1183, 584] on button "Zoom arrière" at bounding box center [1186, 590] width 34 height 34
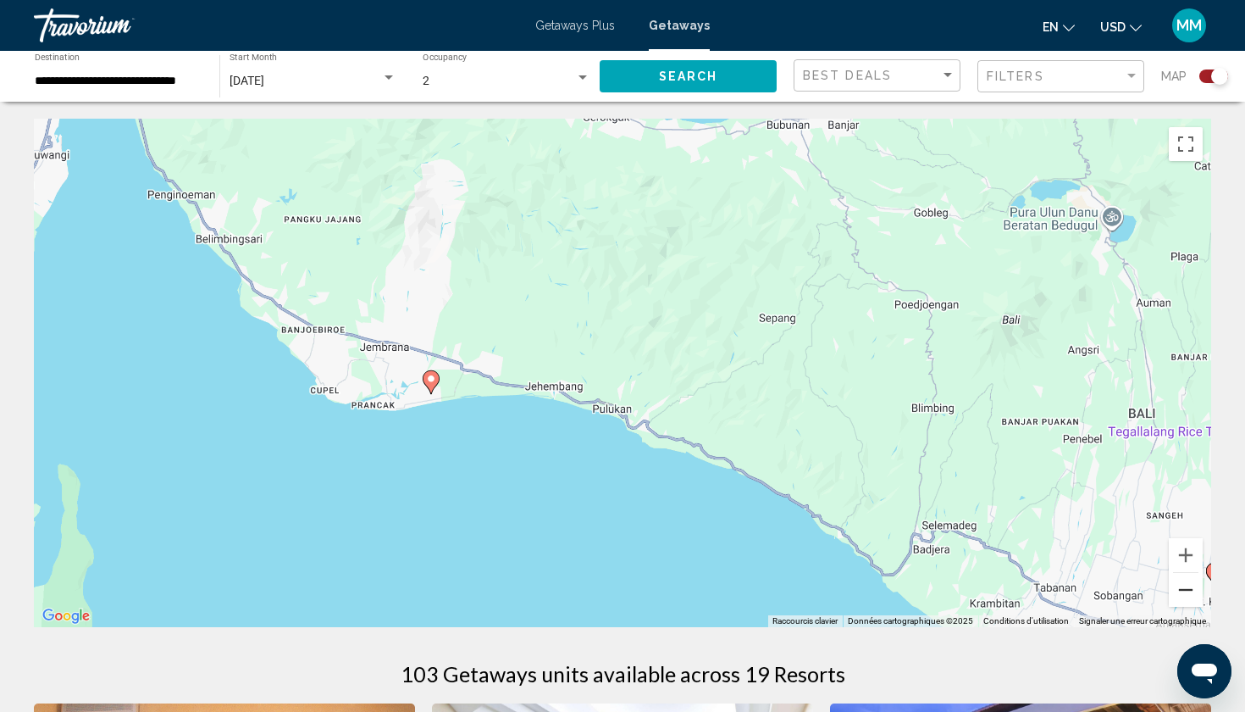
click at [1183, 584] on button "Zoom arrière" at bounding box center [1186, 590] width 34 height 34
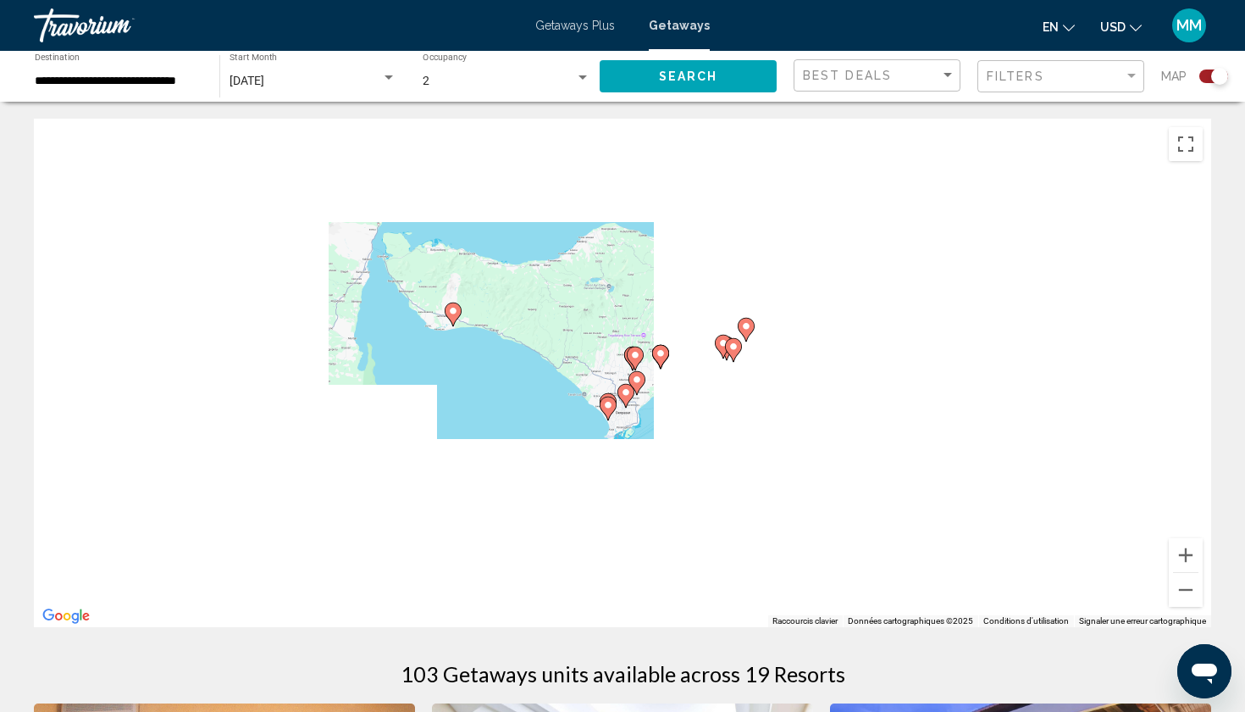
drag, startPoint x: 801, startPoint y: 488, endPoint x: 673, endPoint y: 436, distance: 138.0
click at [673, 436] on div "Pour activer le glissement avec le clavier, appuyez sur Alt+Entrée. Une fois ce…" at bounding box center [623, 373] width 1178 height 508
